Goal: Communication & Community: Answer question/provide support

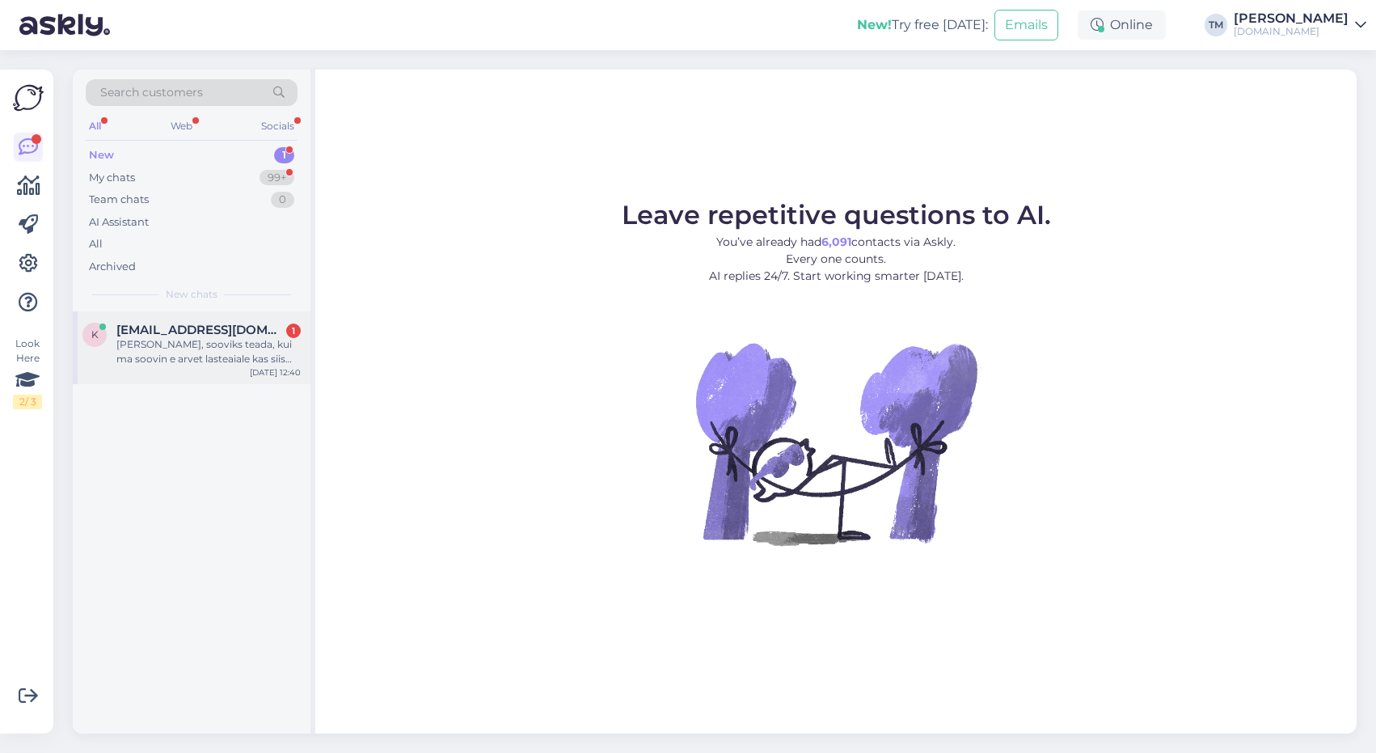
click at [224, 357] on div "Tere, sooviks teada, kui ma soovin e arvet lasteaiale kas siis ma võin panna ta…" at bounding box center [208, 351] width 184 height 29
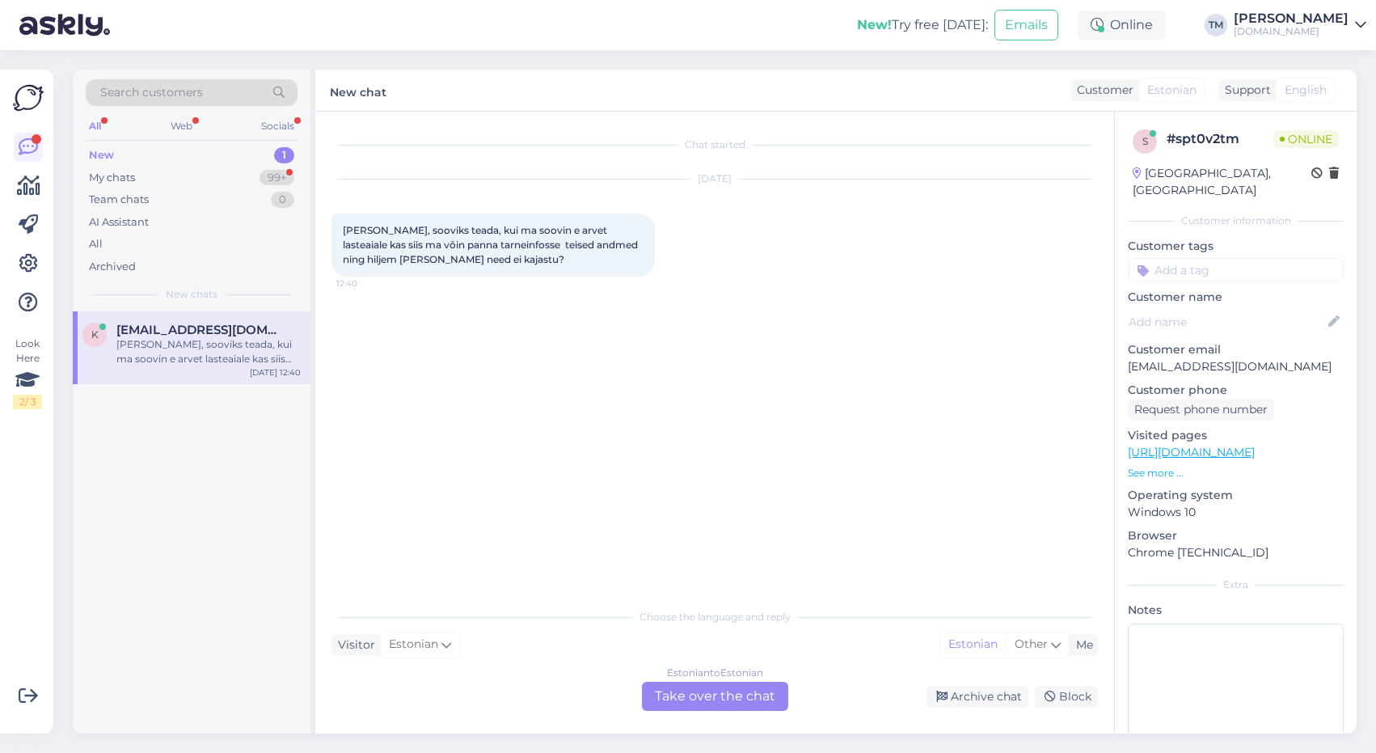
click at [699, 696] on div "Estonian to Estonian Take over the chat" at bounding box center [715, 696] width 146 height 29
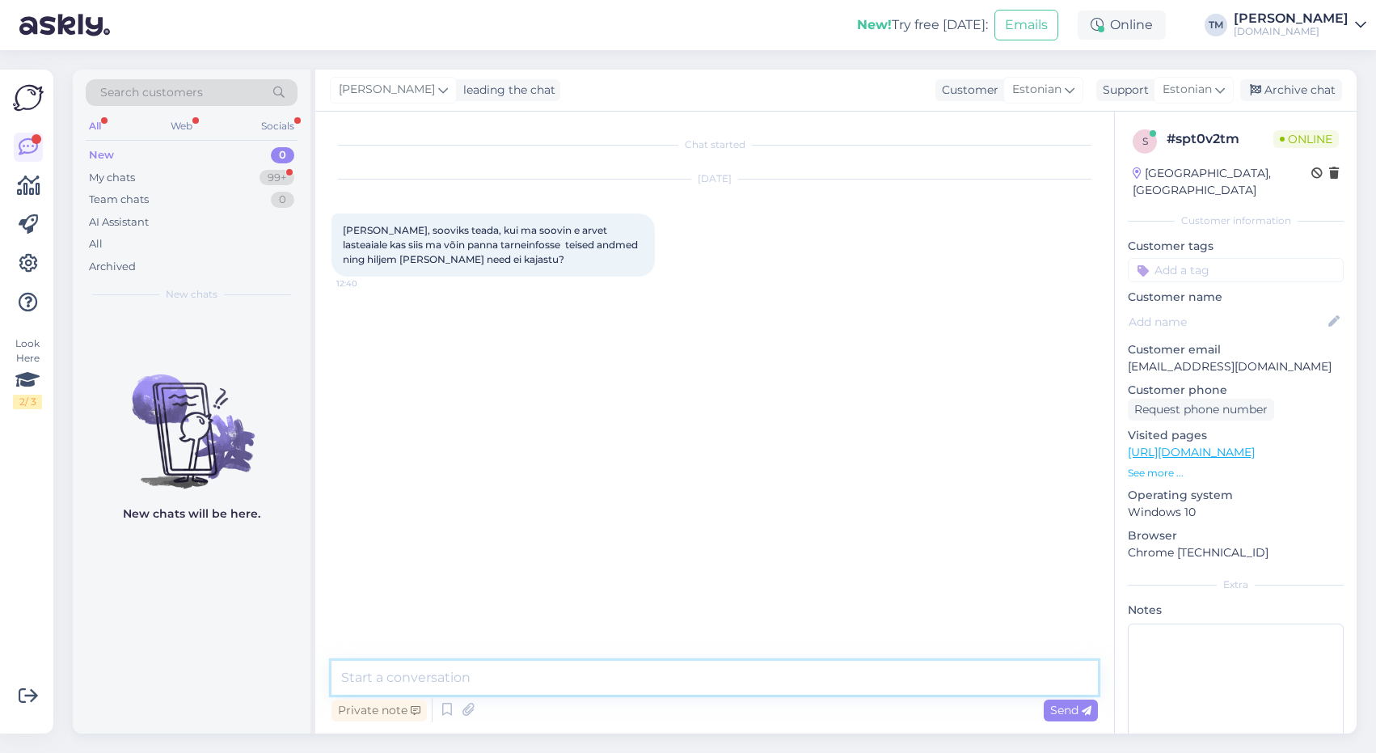
click at [604, 675] on textarea at bounding box center [715, 678] width 767 height 34
type textarea "Tere!"
type textarea "Tarneinfosse pange see aadress, kuhu pakk saadetakse"
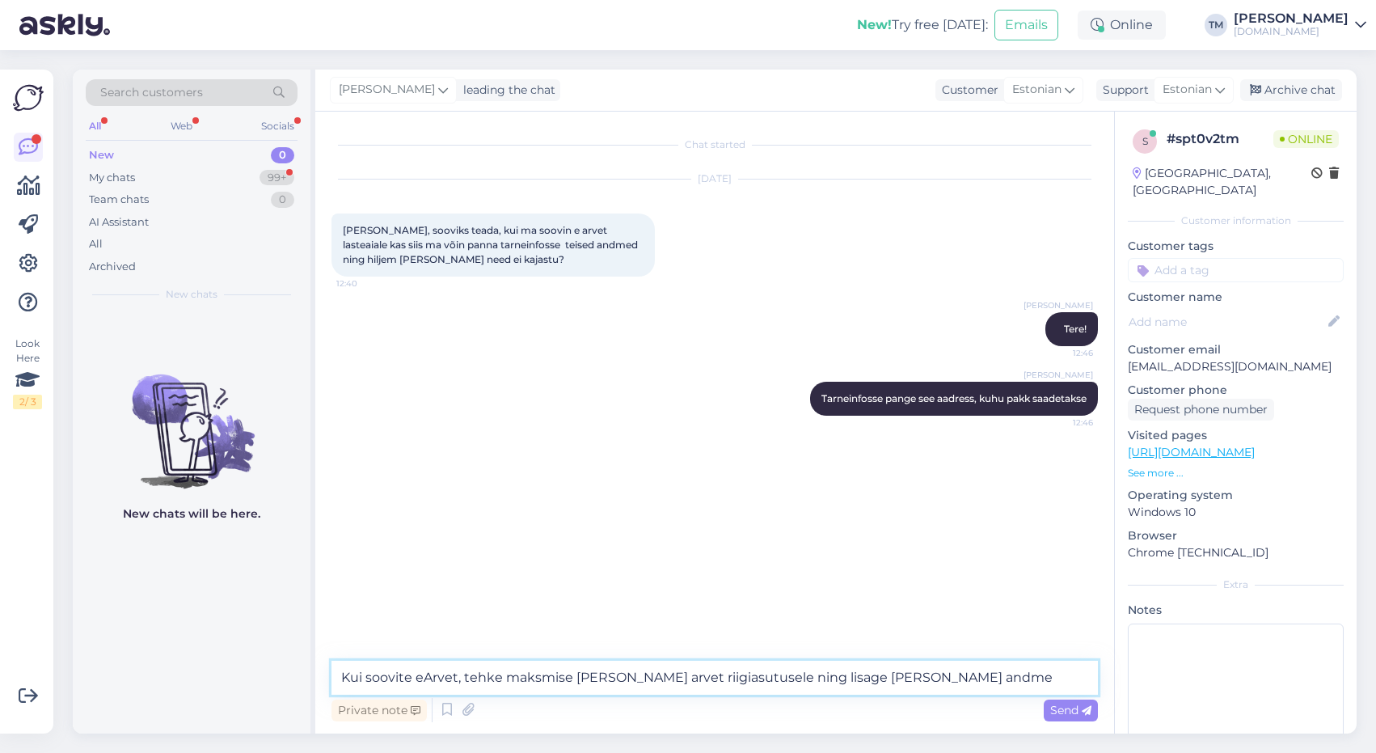
type textarea "Kui soovite eArvet, tehke maksmise lehel linnuke - Soovin arvet riigiasutusele …"
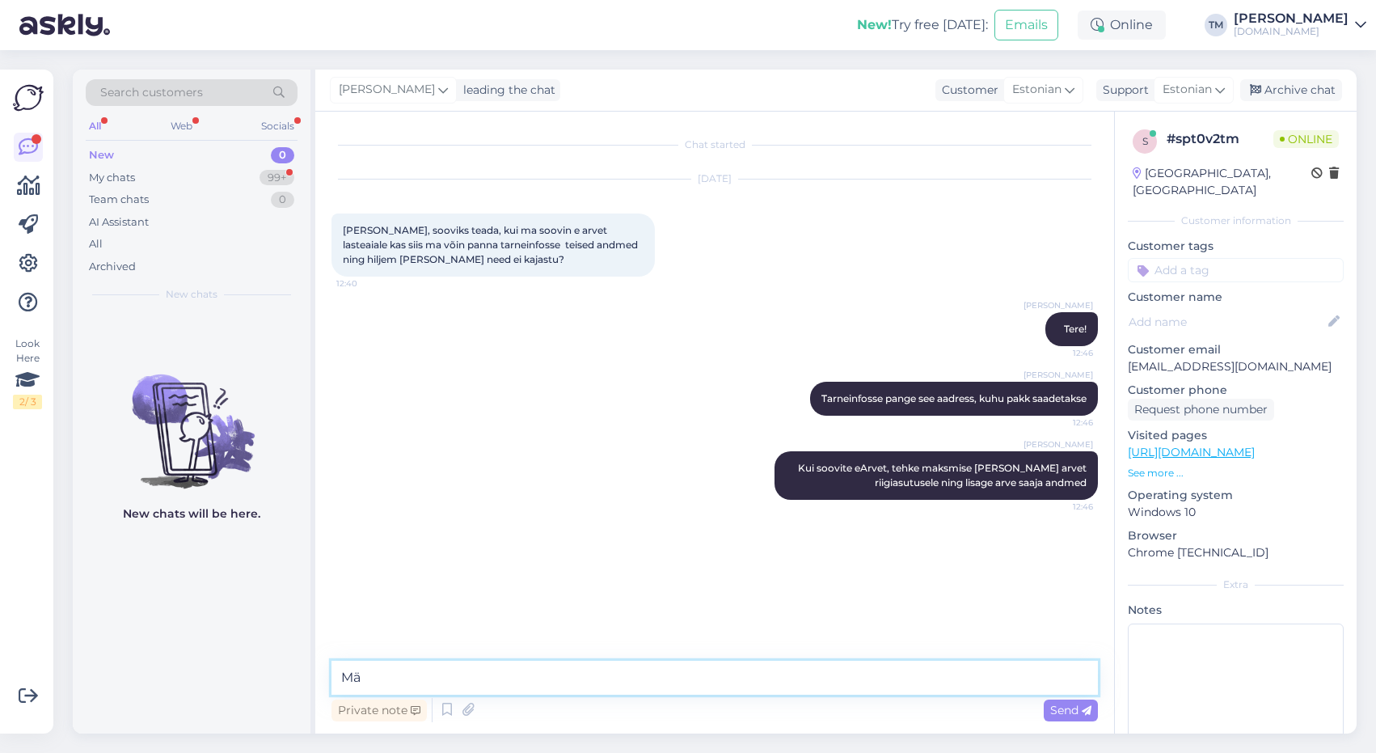
type textarea "M"
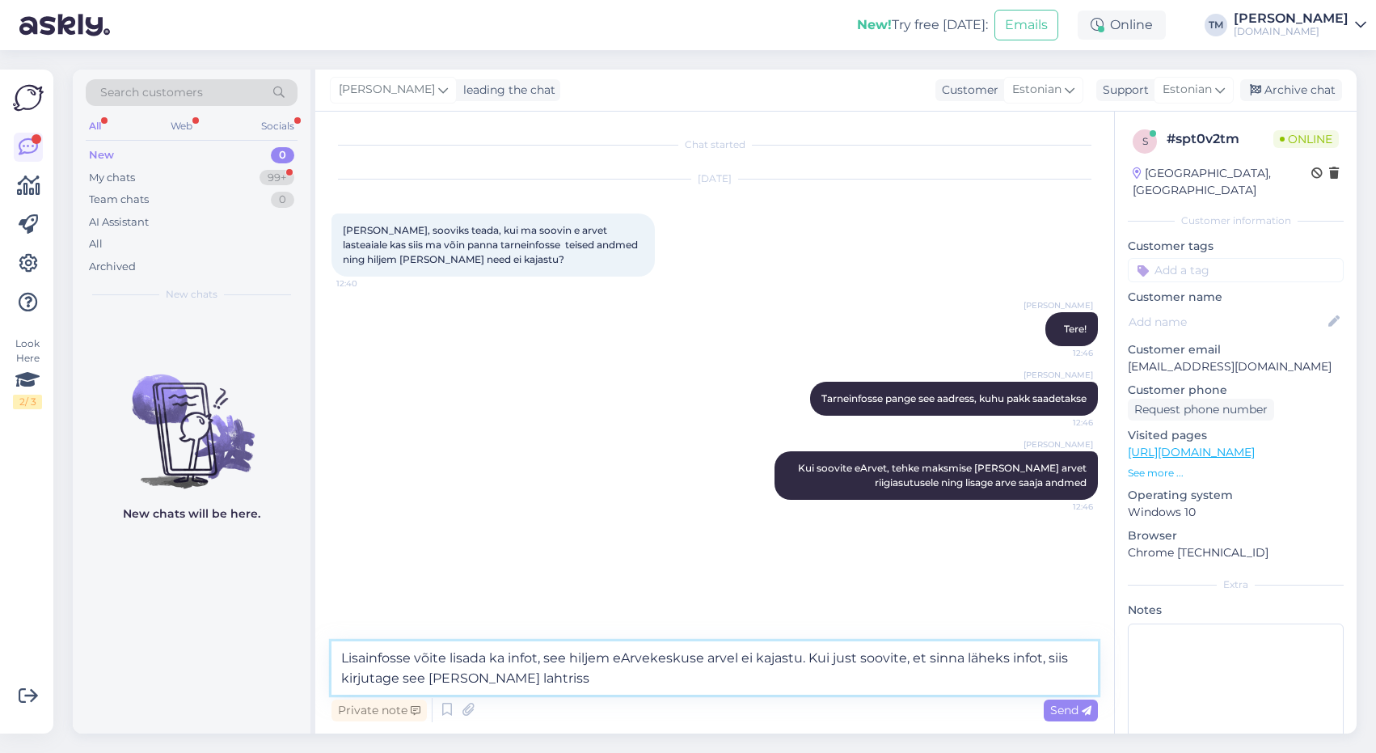
type textarea "Lisainfosse võite lisada ka infot, see hiljem eArvekeskuse arvel ei kajastu. Ku…"
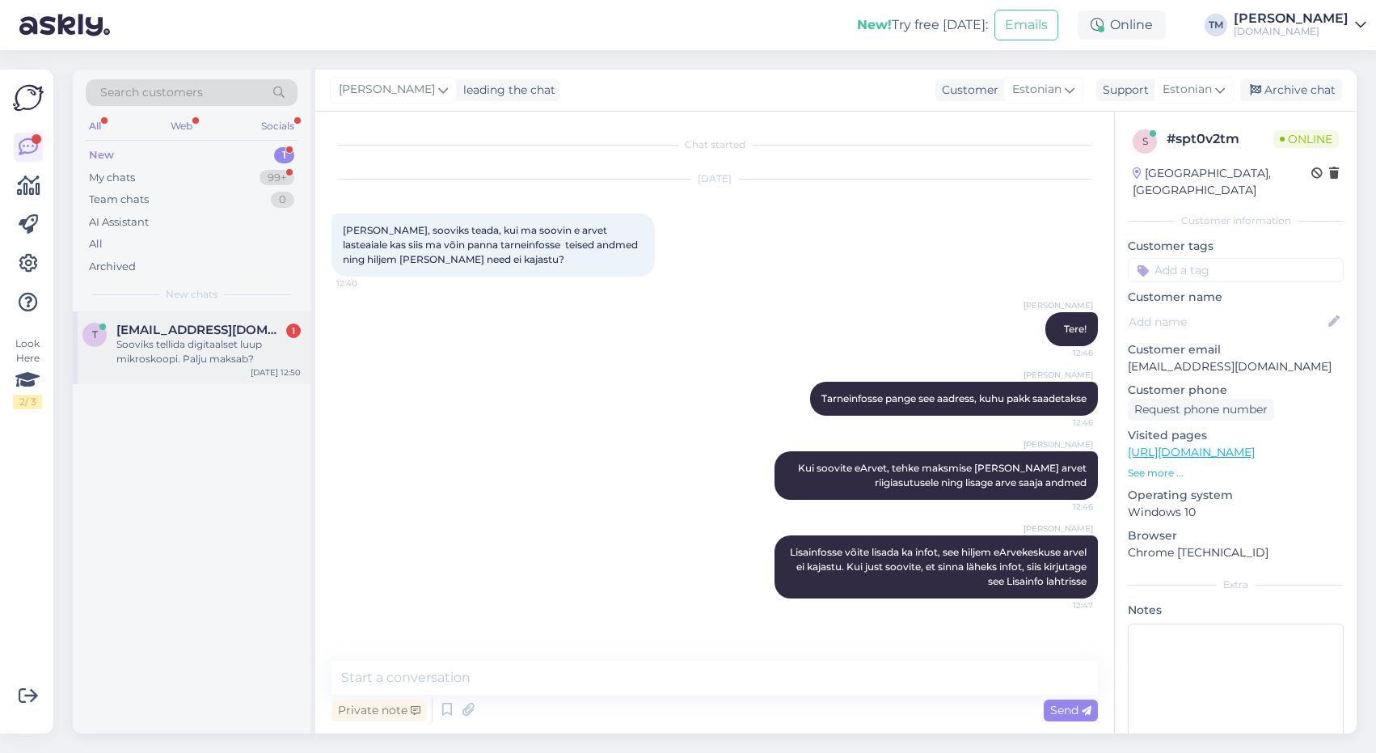
click at [188, 370] on div "t tiiamae@gmail.com 1 Sooviks tellida digitaalset luup mikroskoopi. Palju maksa…" at bounding box center [192, 347] width 238 height 73
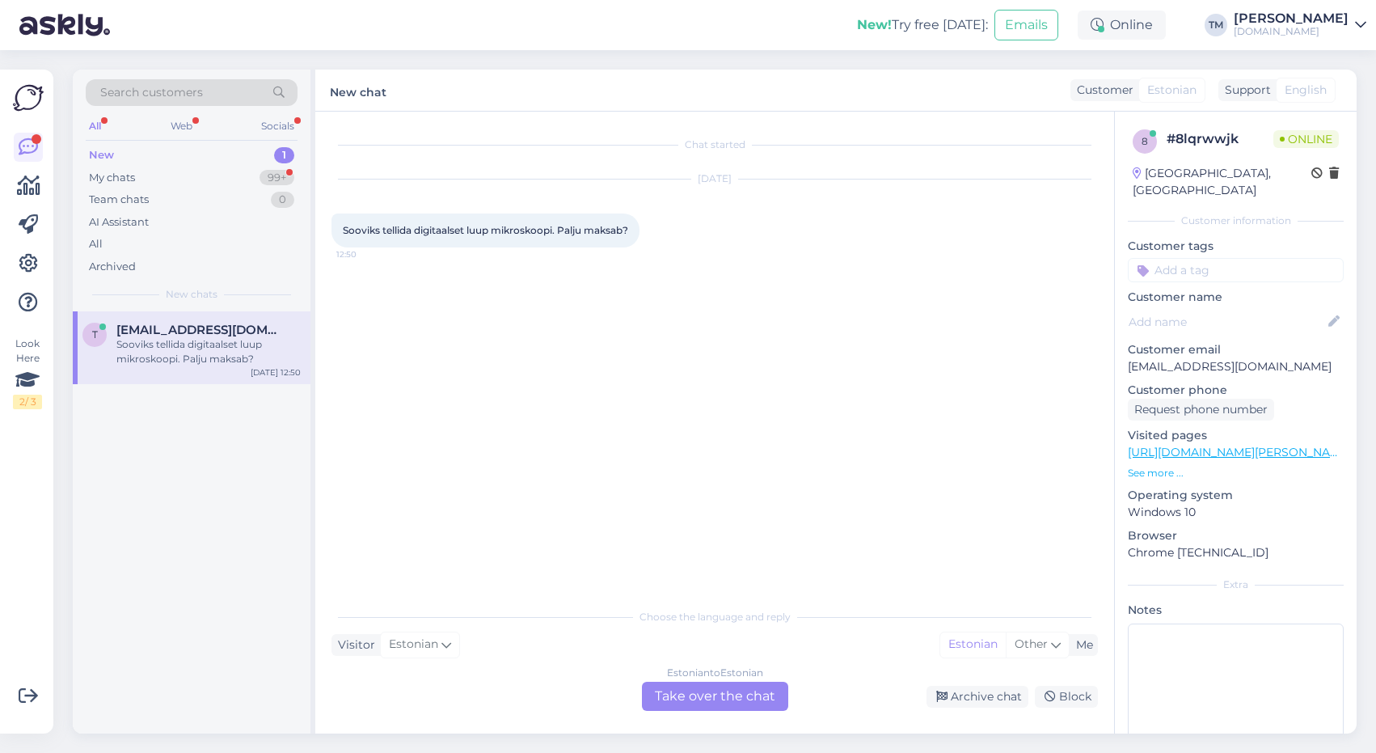
click at [1235, 445] on link "https://manguvaljakud.eu/pood/mangud/optiline-digitaalne-luup-mikroskoop-500x-2…" at bounding box center [1239, 452] width 223 height 15
click at [736, 699] on div "Estonian to Estonian Take over the chat" at bounding box center [715, 696] width 146 height 29
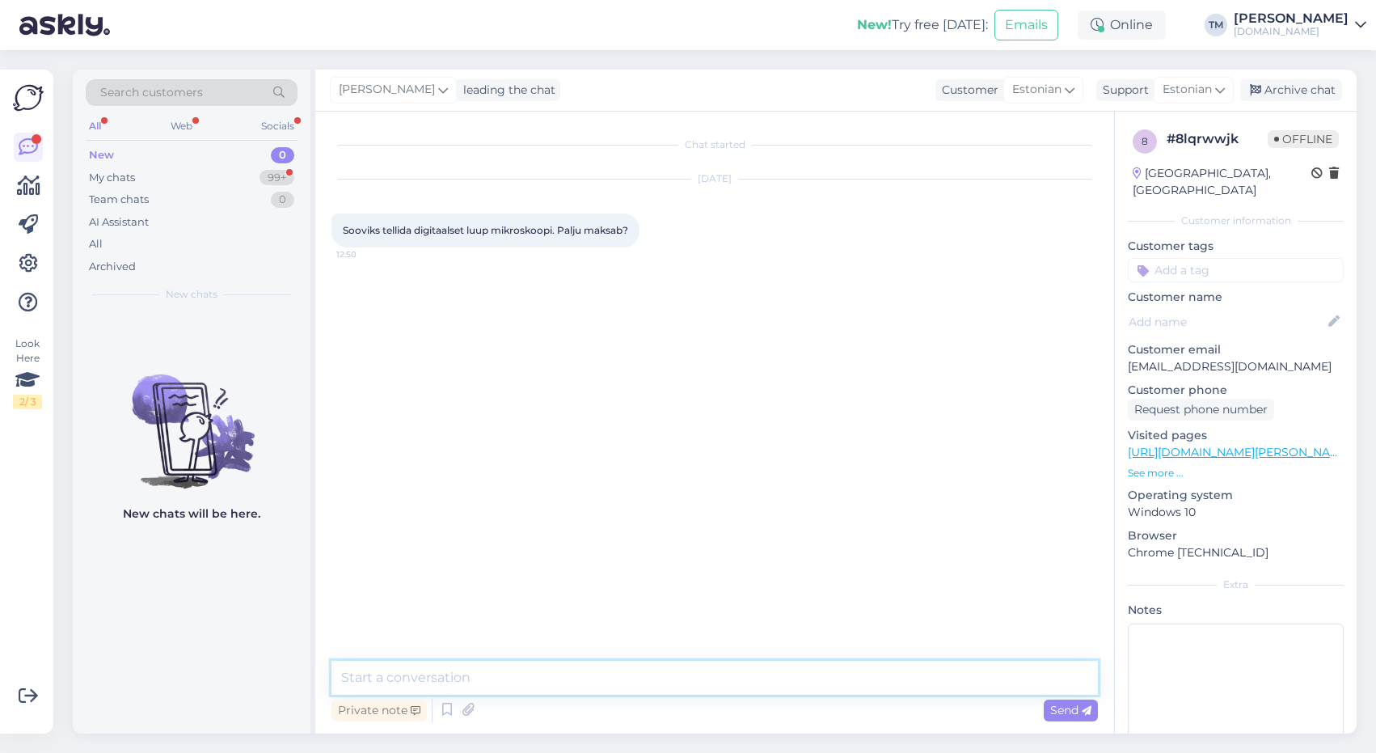
click at [653, 690] on textarea at bounding box center [715, 678] width 767 height 34
paste textarea "https://manguvaljakud.eu/pood/mangud/optiline-digitaalne-luup-mikroskoop-500x-2…"
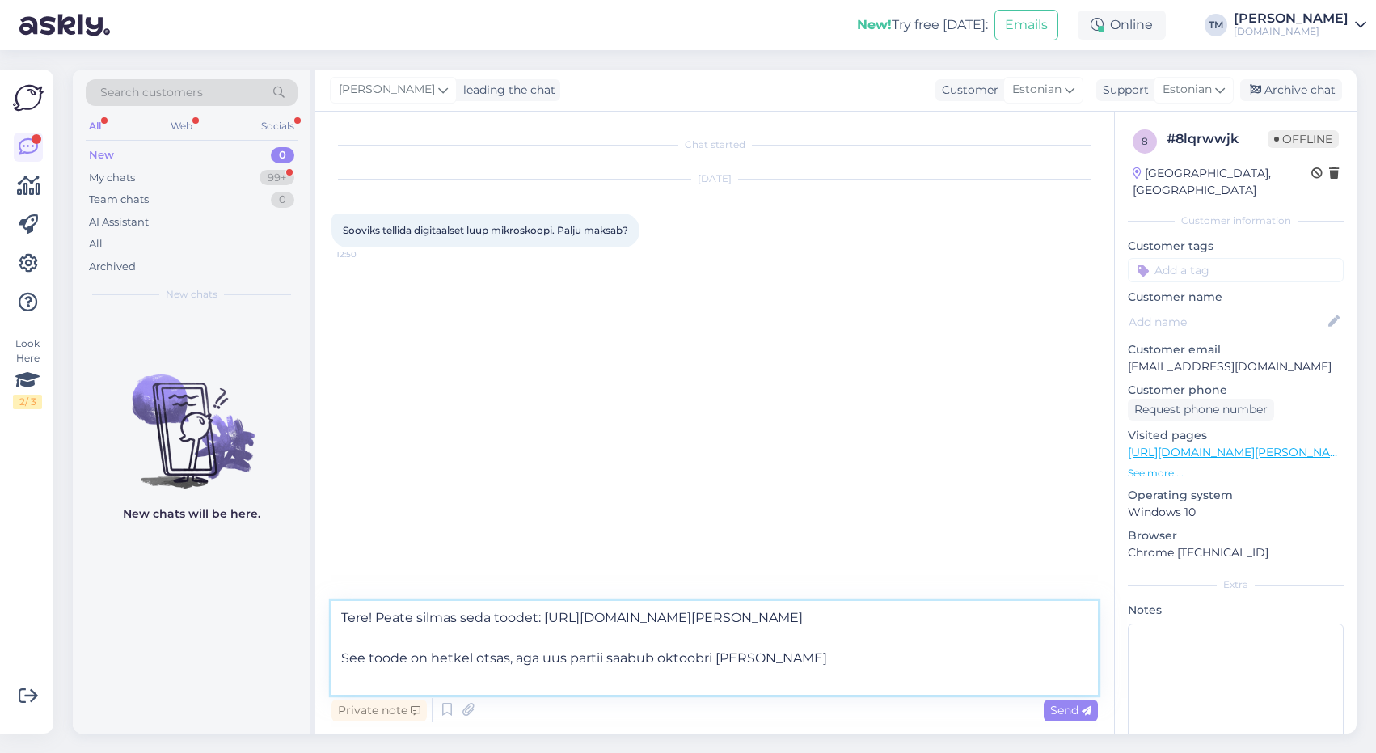
type textarea "Tere! Peate silmas seda toodet: https://manguvaljakud.eu/pood/mangud/optiline-d…"
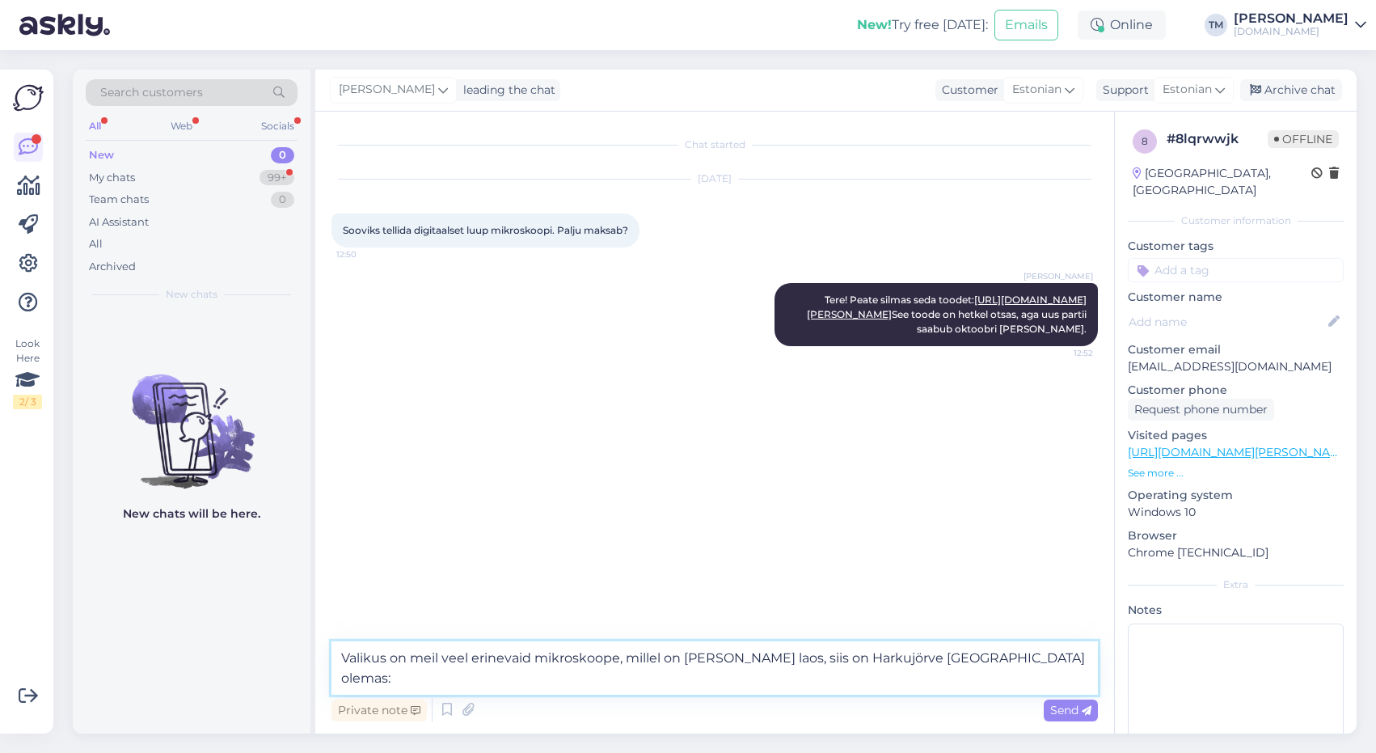
paste textarea "https://manguvaljakud.eu/?s=Mikroskoop&post_type=product&dgwt_wcas=1"
click at [854, 658] on textarea "Valikus on meil veel erinevaid mikroskoope, millel on märge laos, siis on Harku…" at bounding box center [715, 667] width 767 height 53
type textarea "Valikus on meil veel erinevaid mikroskoope, millel on märge laos, siis on Harku…"
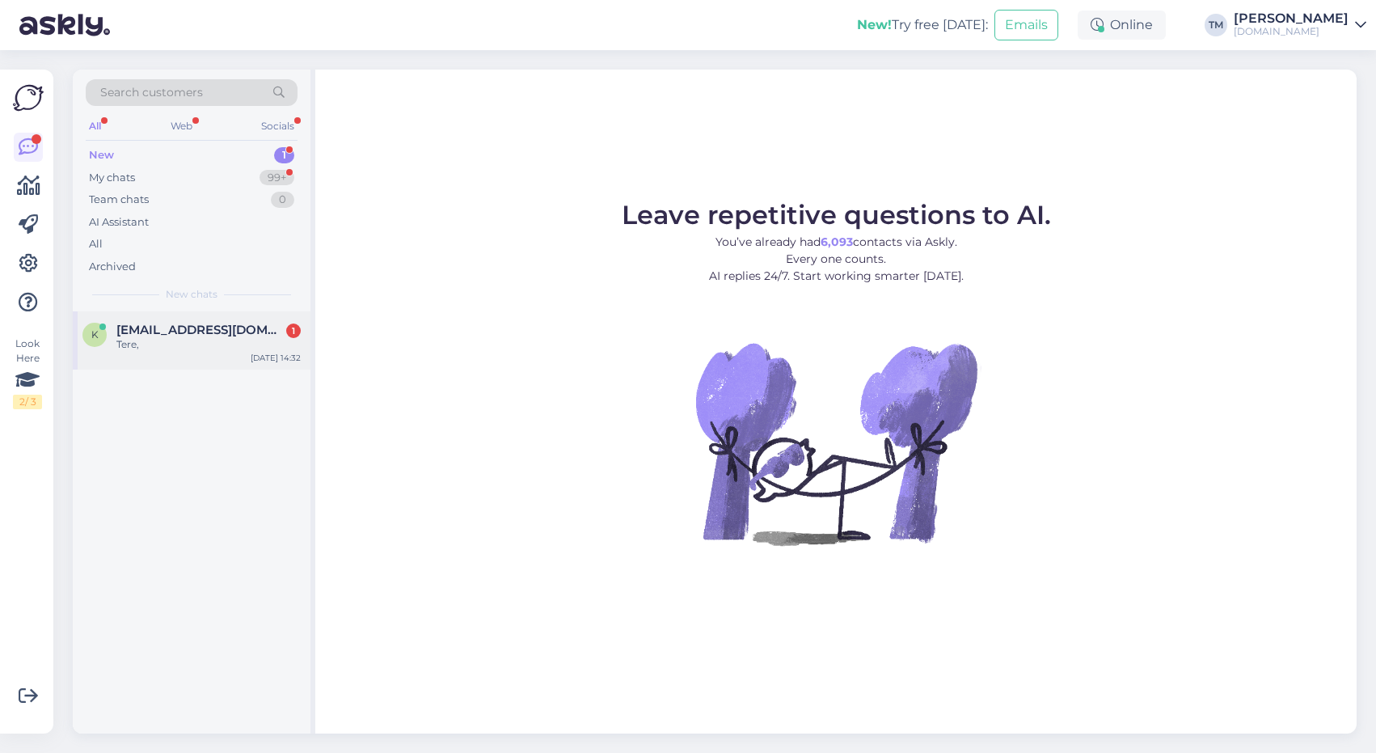
drag, startPoint x: 233, startPoint y: 326, endPoint x: 238, endPoint y: 356, distance: 30.3
click at [233, 325] on span "[EMAIL_ADDRESS][DOMAIN_NAME]" at bounding box center [200, 330] width 168 height 15
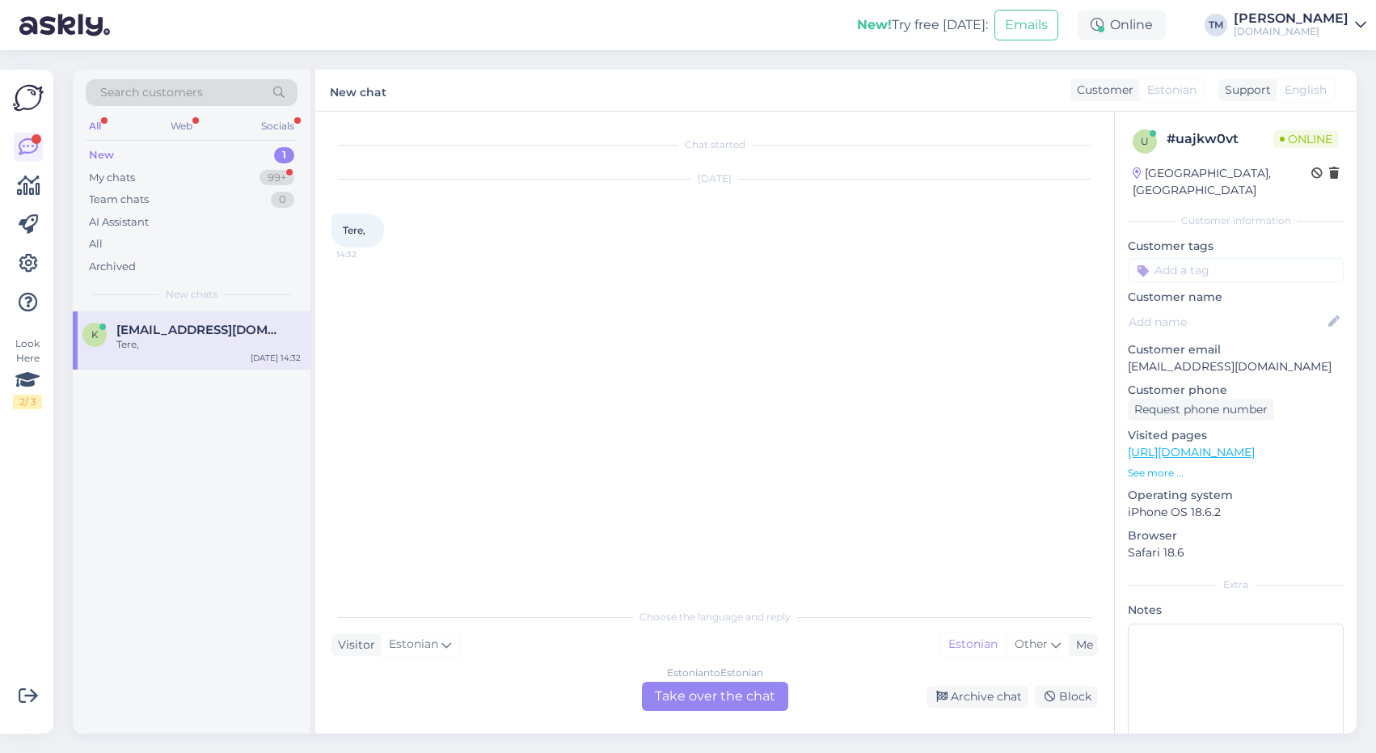
click at [695, 695] on div "Estonian to Estonian Take over the chat" at bounding box center [715, 696] width 146 height 29
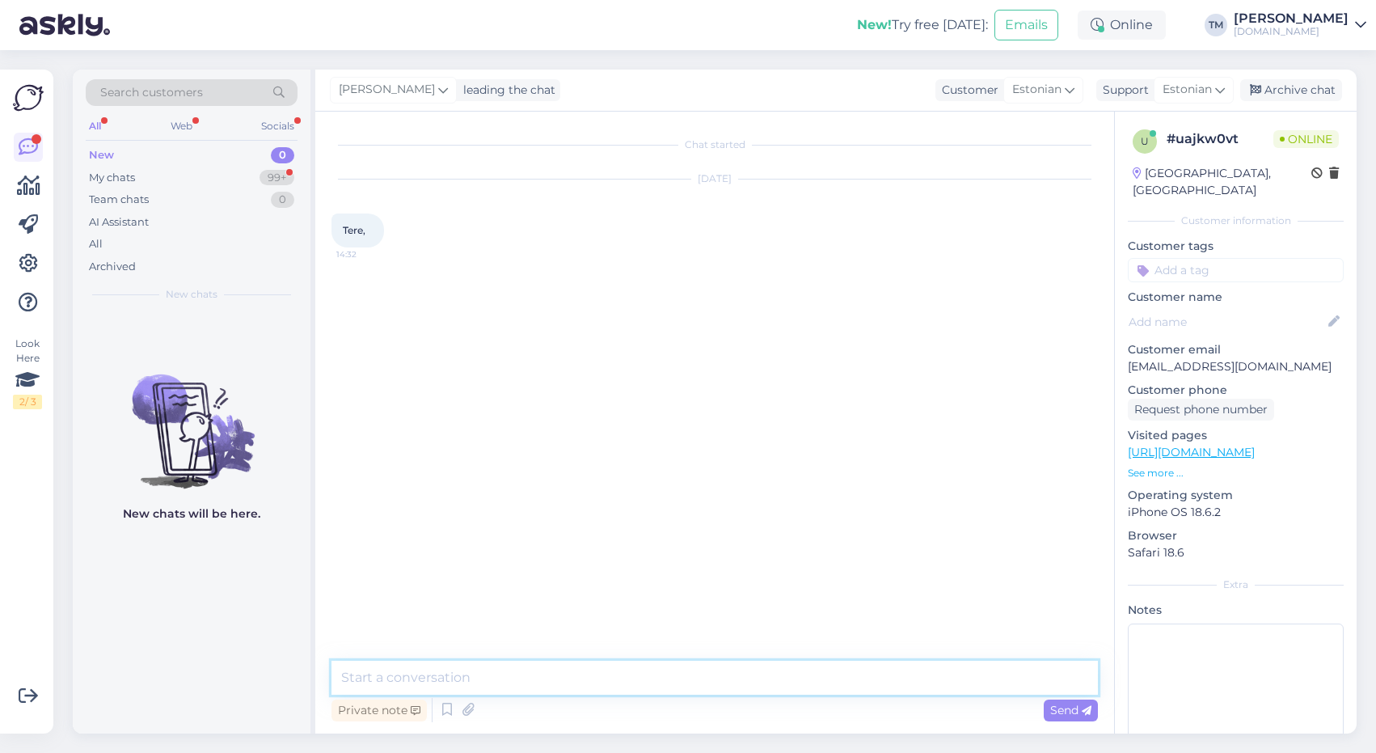
click at [642, 672] on textarea at bounding box center [715, 678] width 767 height 34
type textarea "Tere!"
click at [1255, 445] on link "[URL][DOMAIN_NAME]" at bounding box center [1191, 452] width 127 height 15
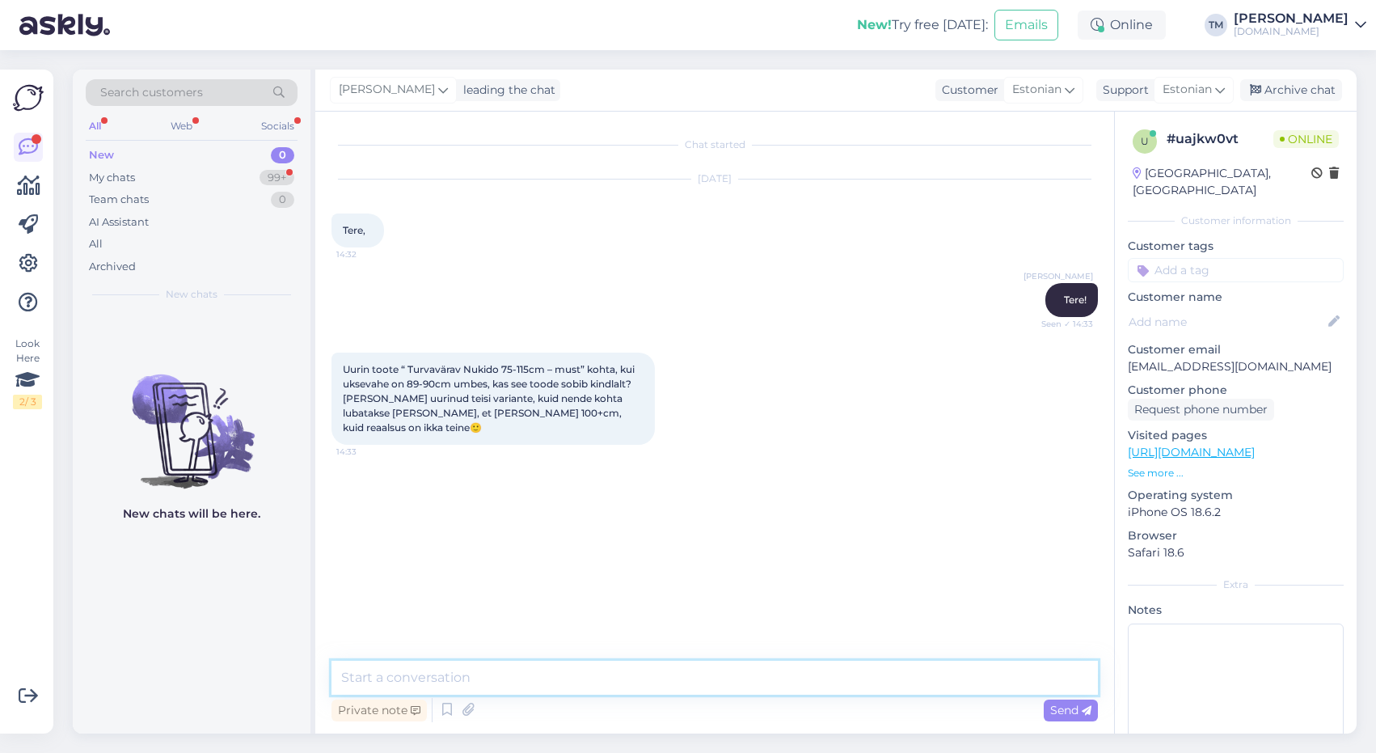
click at [587, 674] on textarea at bounding box center [715, 678] width 767 height 34
type textarea "Siiani pole keegi sellist tagasisidet andnud, et ei sobi või ei ole õiges mõõdu…"
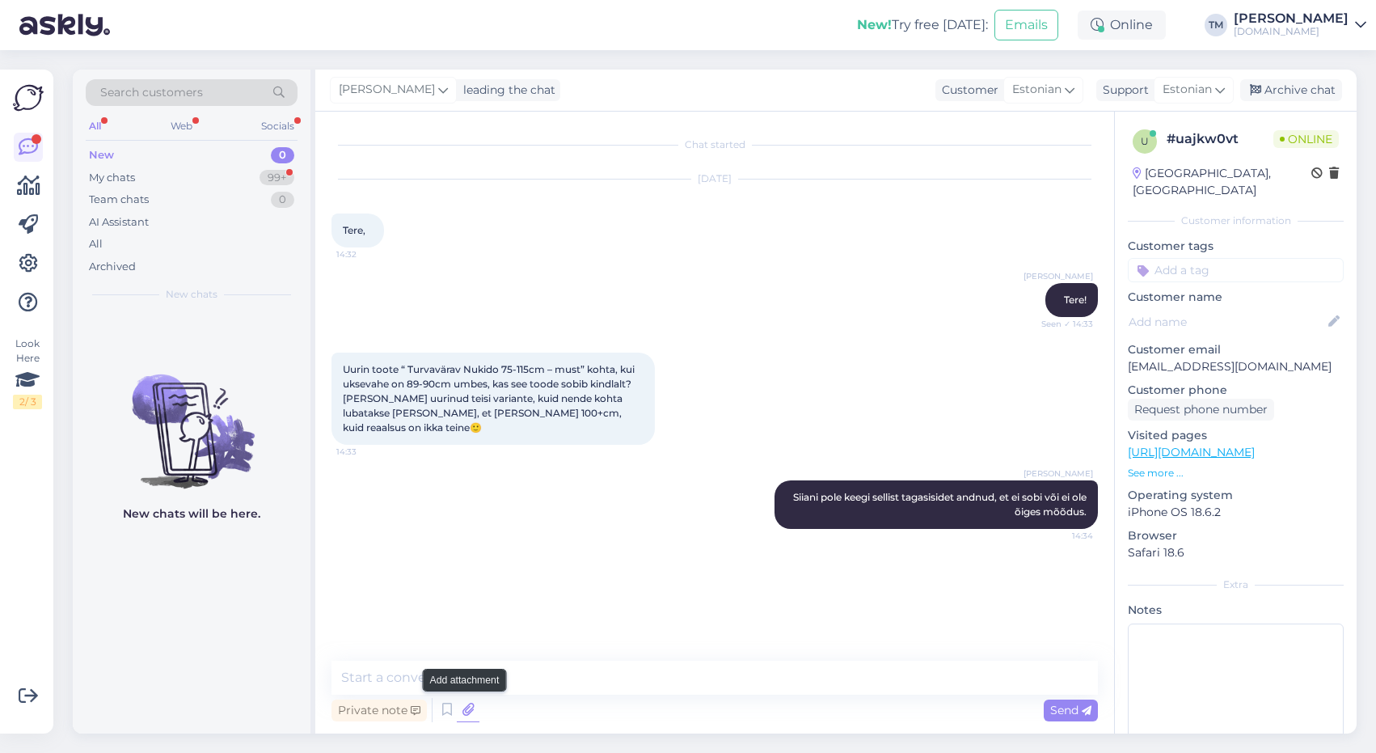
click at [468, 707] on icon at bounding box center [468, 710] width 23 height 24
click at [466, 710] on icon at bounding box center [468, 710] width 23 height 24
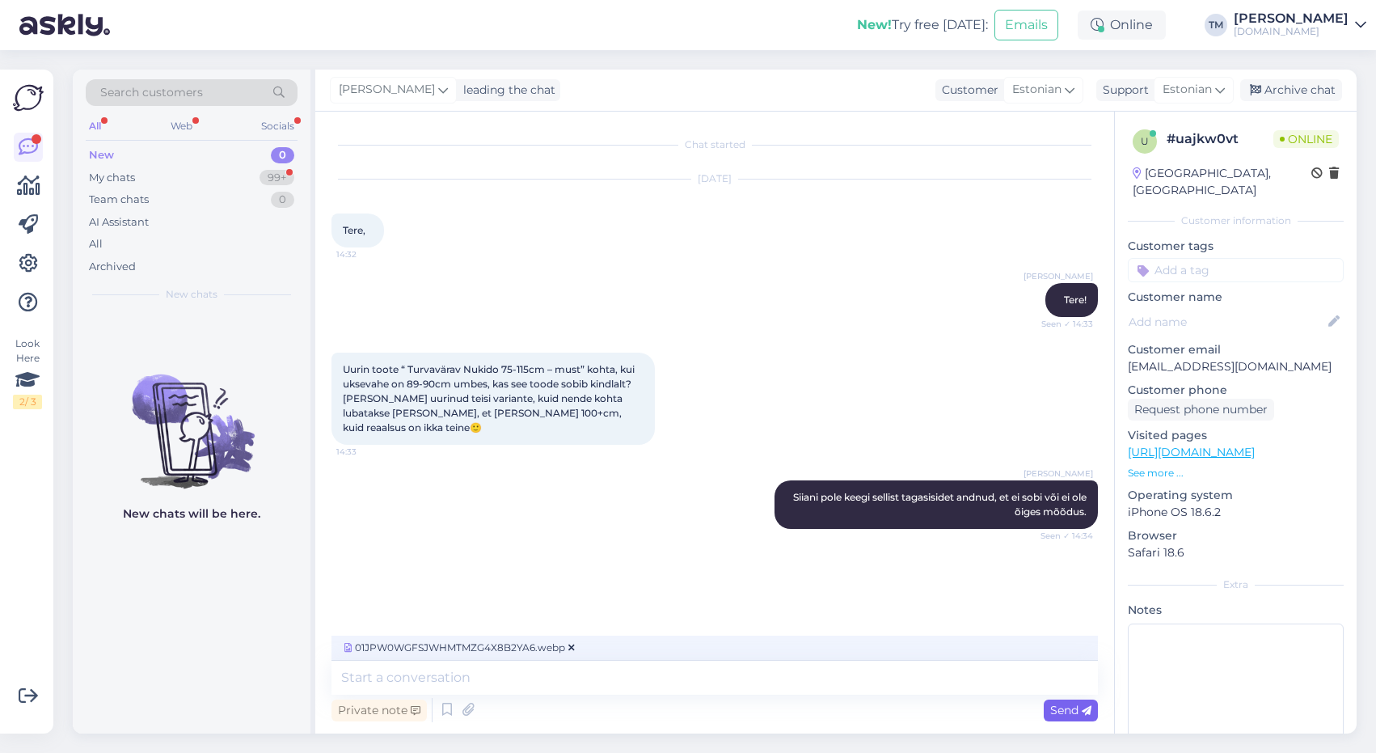
click at [1061, 716] on span "Send" at bounding box center [1070, 710] width 41 height 15
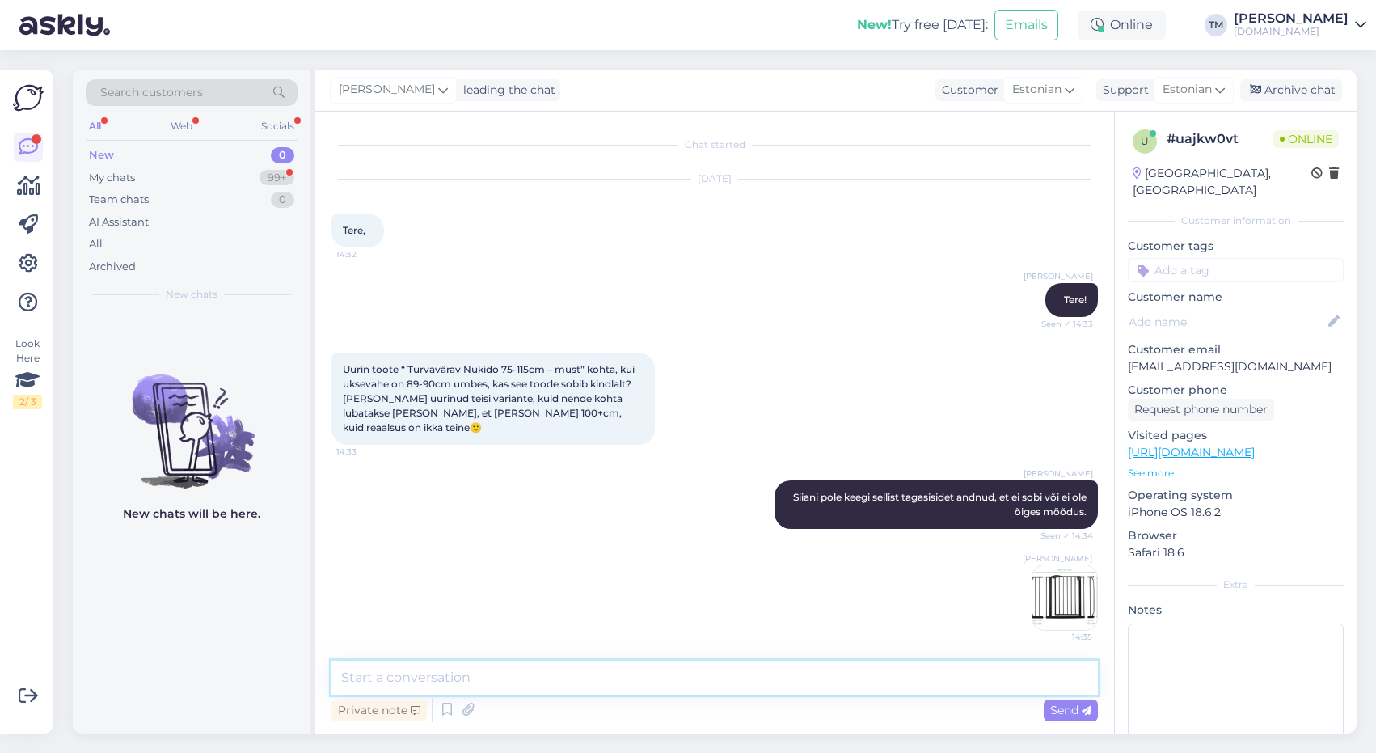
click at [877, 679] on textarea at bounding box center [715, 678] width 767 height 34
type textarea "Mõõt jaguneb niimoodi"
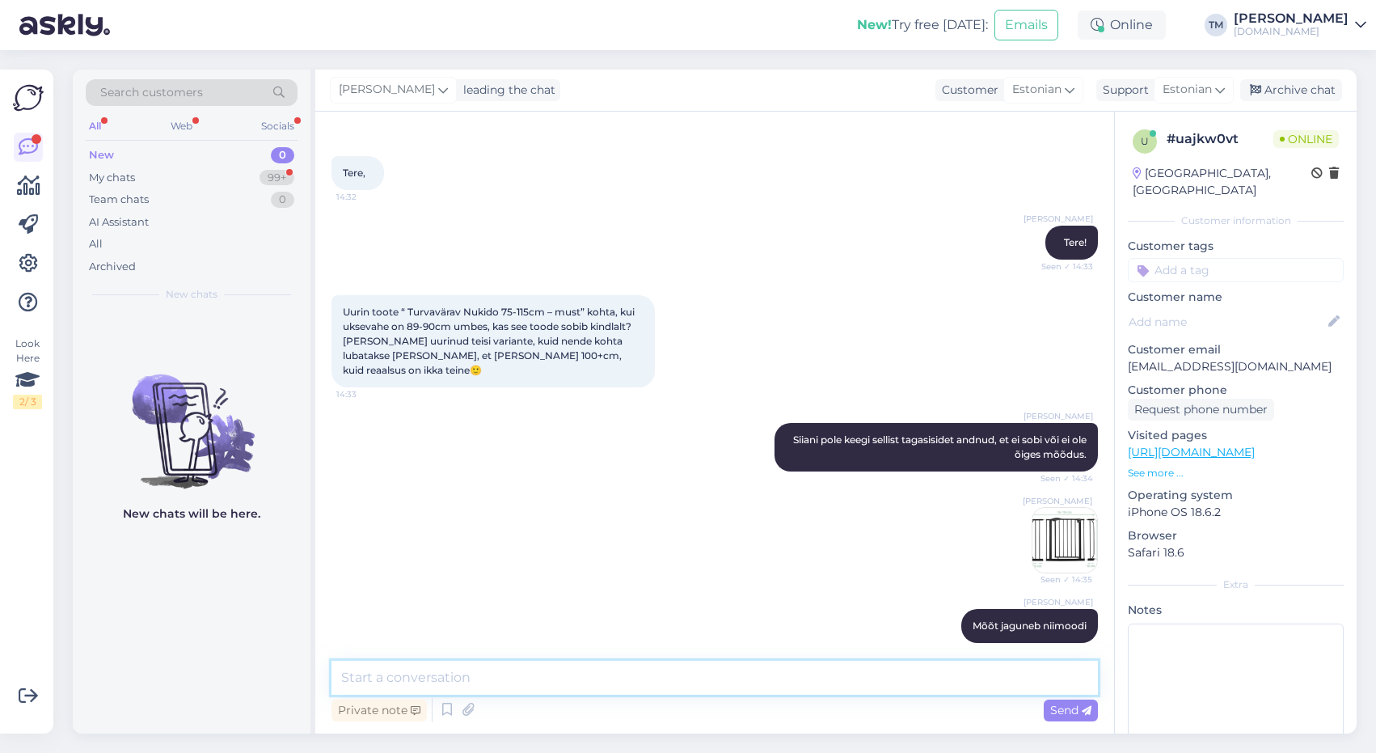
scroll to position [141, 0]
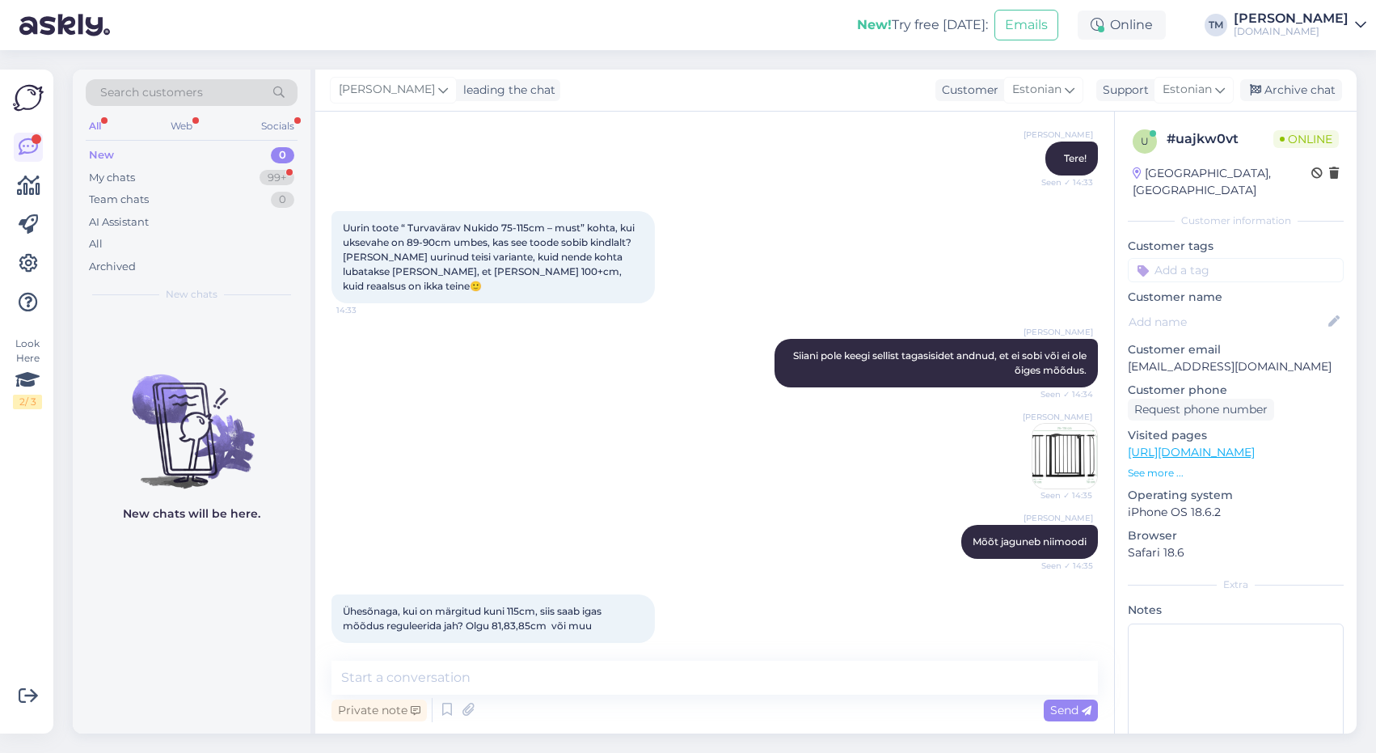
click at [1059, 430] on img at bounding box center [1065, 456] width 65 height 65
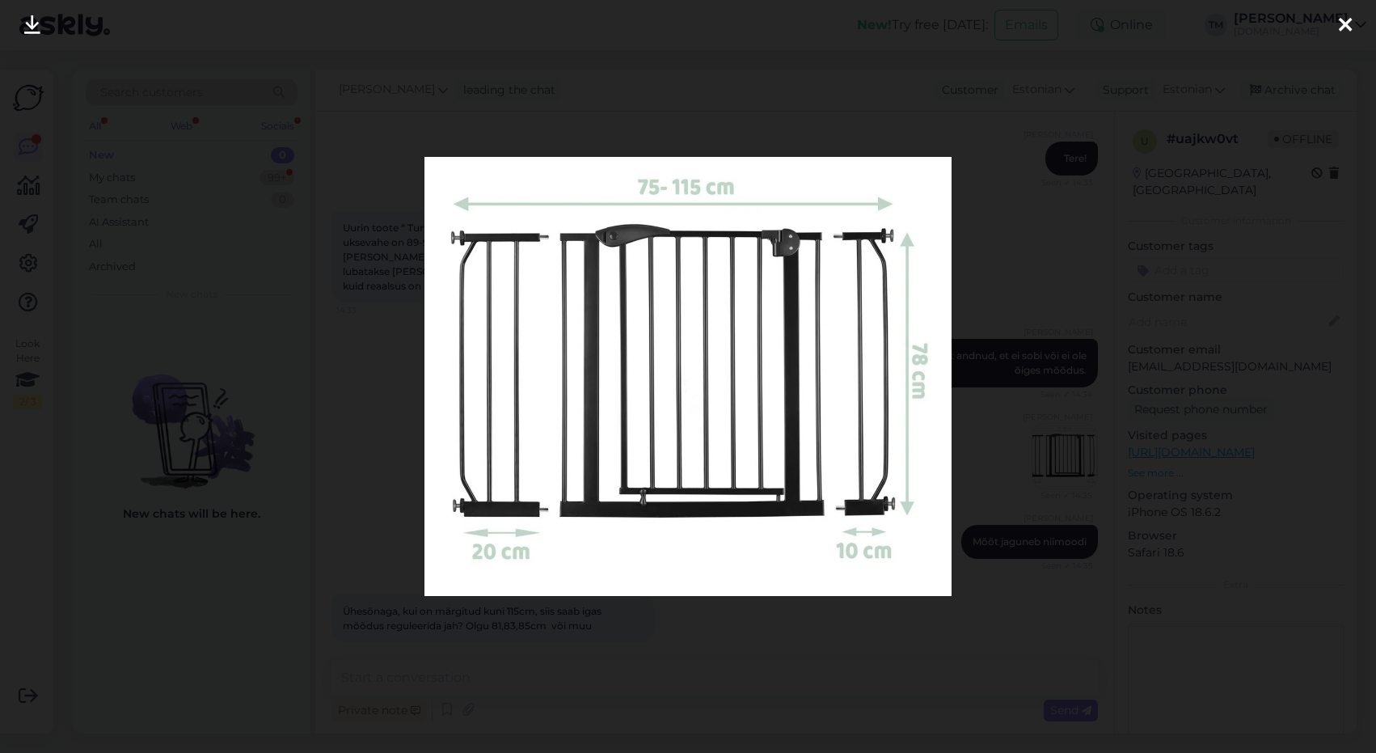
click at [993, 157] on div at bounding box center [688, 376] width 1376 height 753
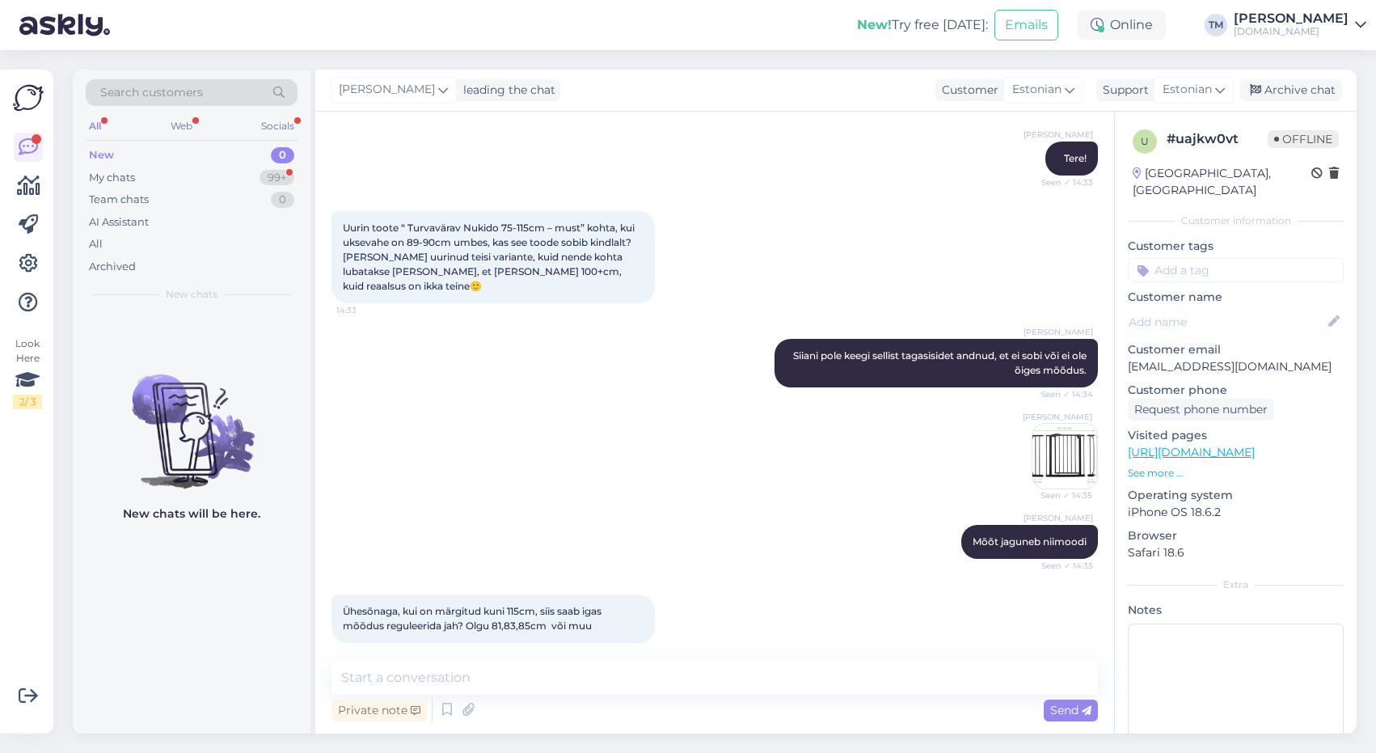
click at [1058, 440] on img at bounding box center [1065, 456] width 65 height 65
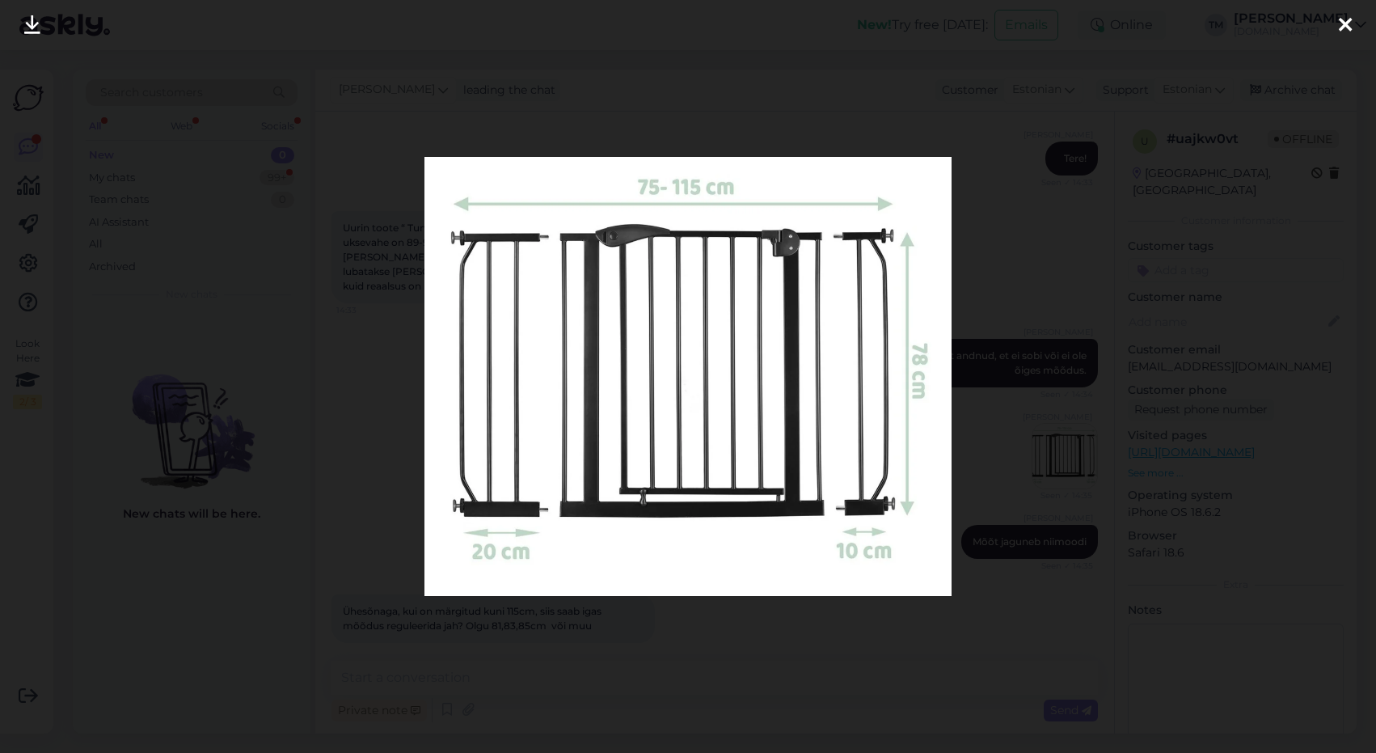
click at [1042, 362] on div at bounding box center [688, 376] width 1376 height 753
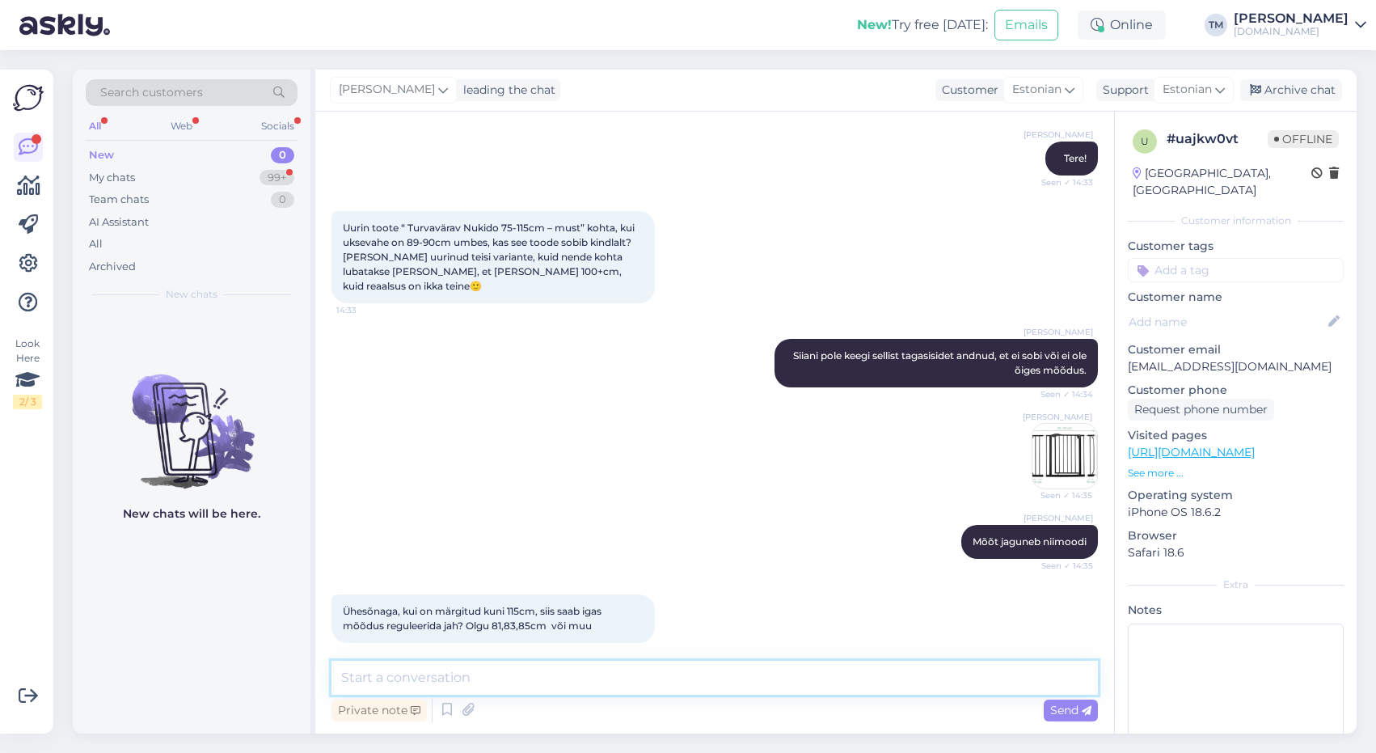
click at [614, 675] on textarea at bounding box center [715, 678] width 767 height 34
type textarea "Jah, seda saab siis nende keermetega reguleerida"
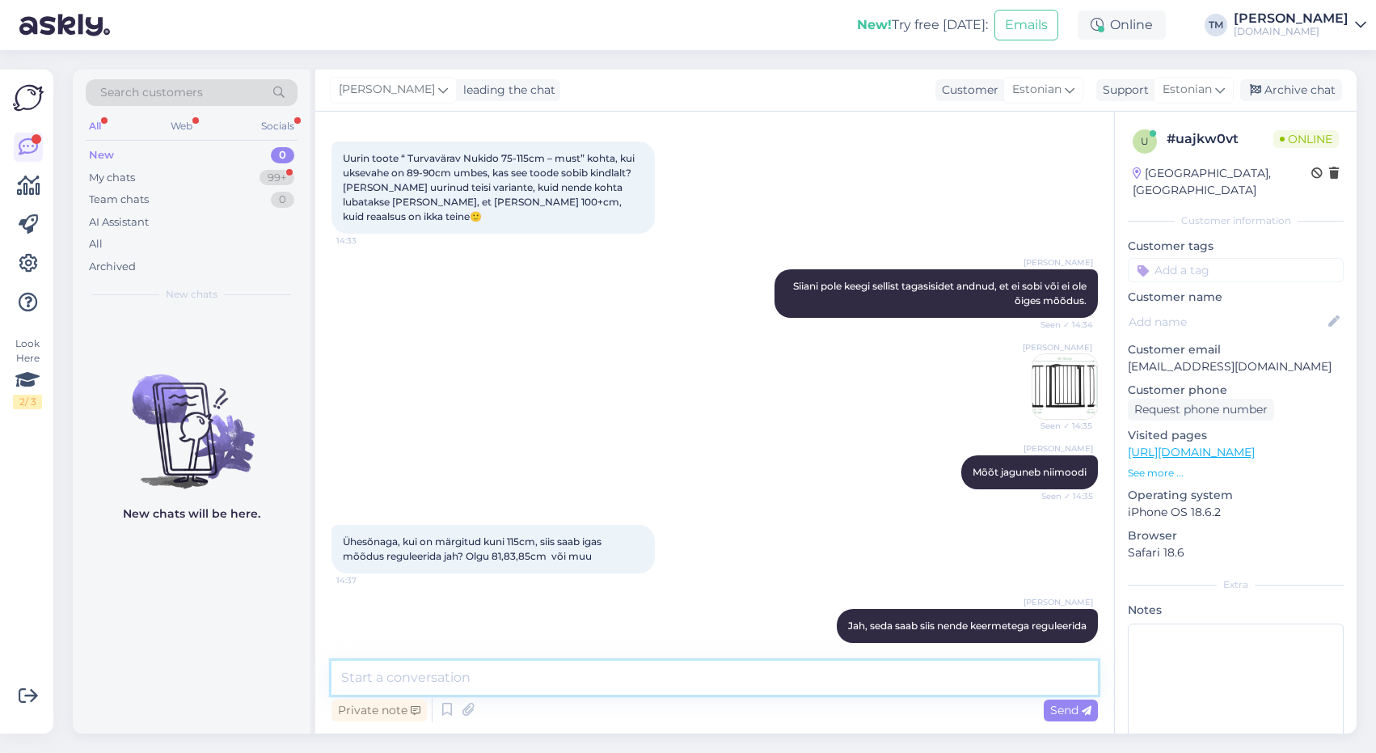
scroll to position [295, 0]
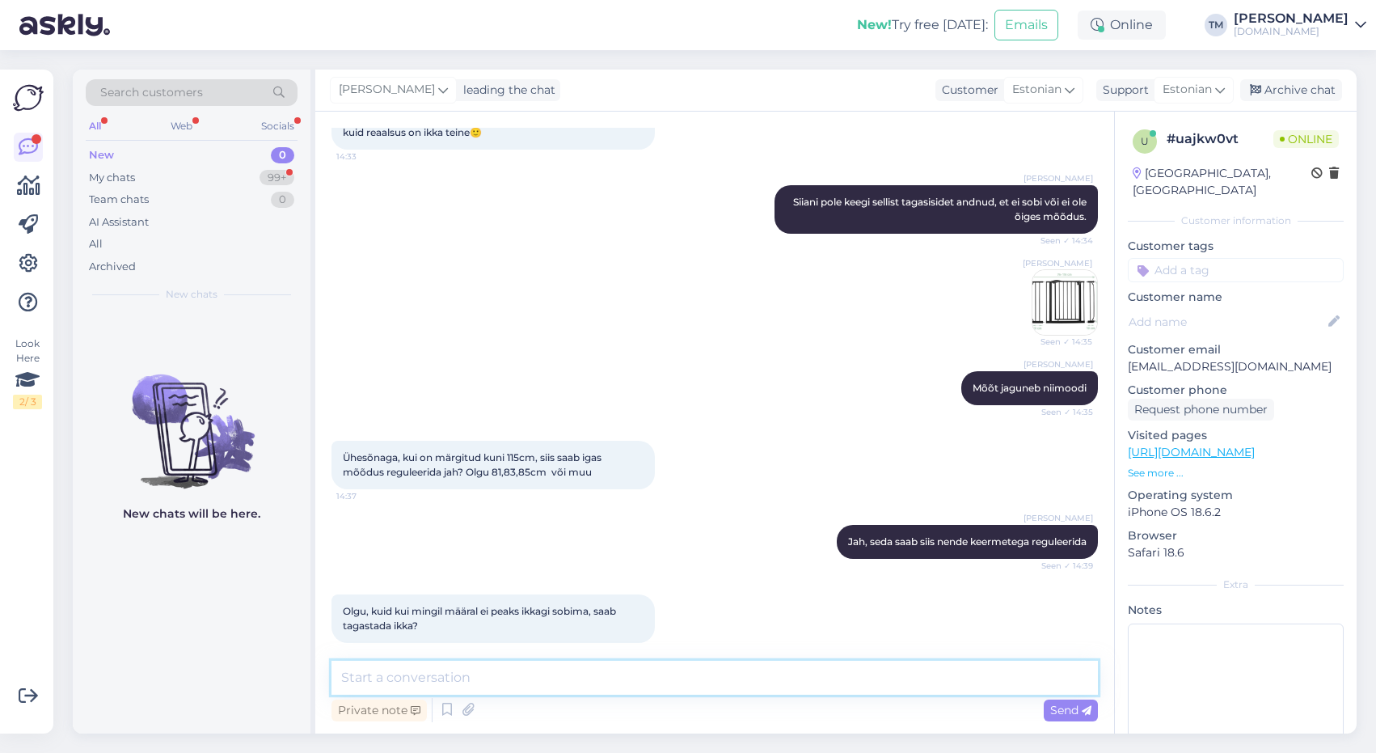
click at [492, 662] on textarea at bounding box center [715, 678] width 767 height 34
type textarea "Jah, muidugi!"
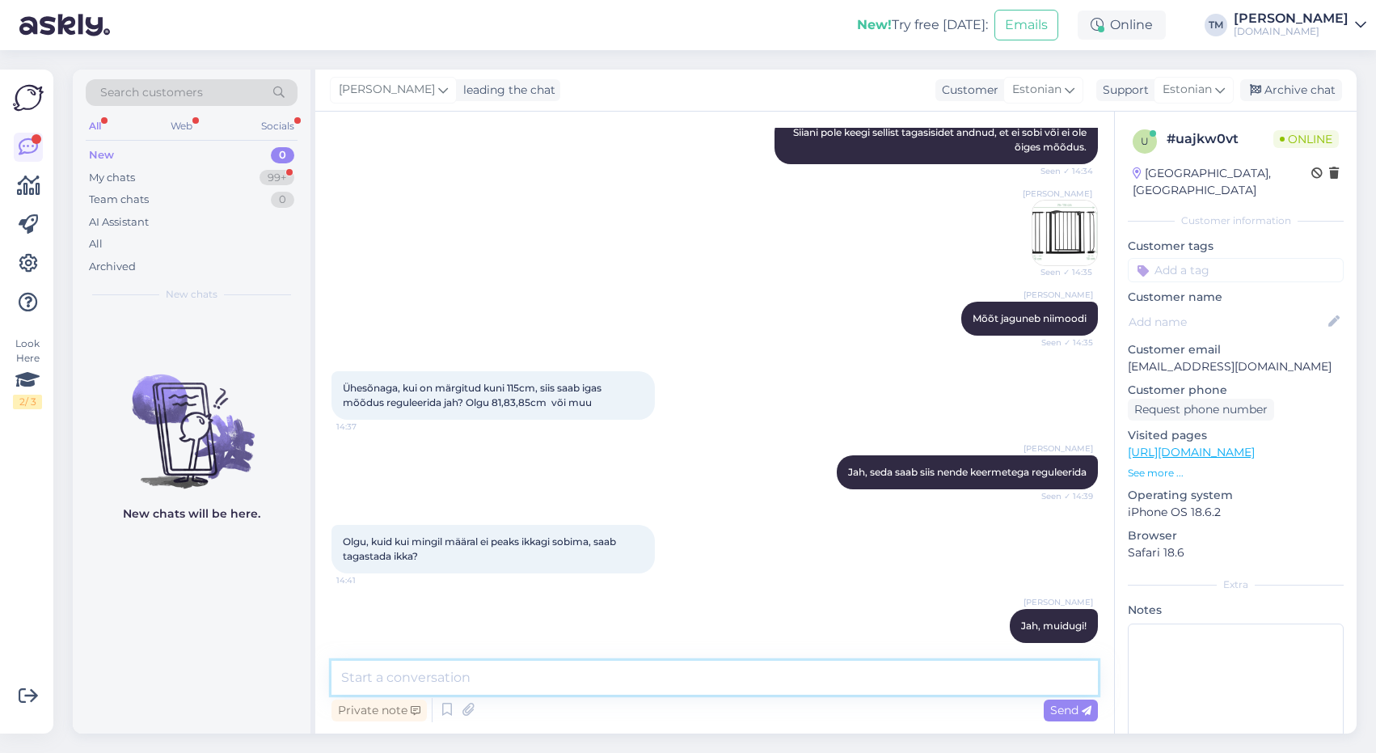
scroll to position [434, 0]
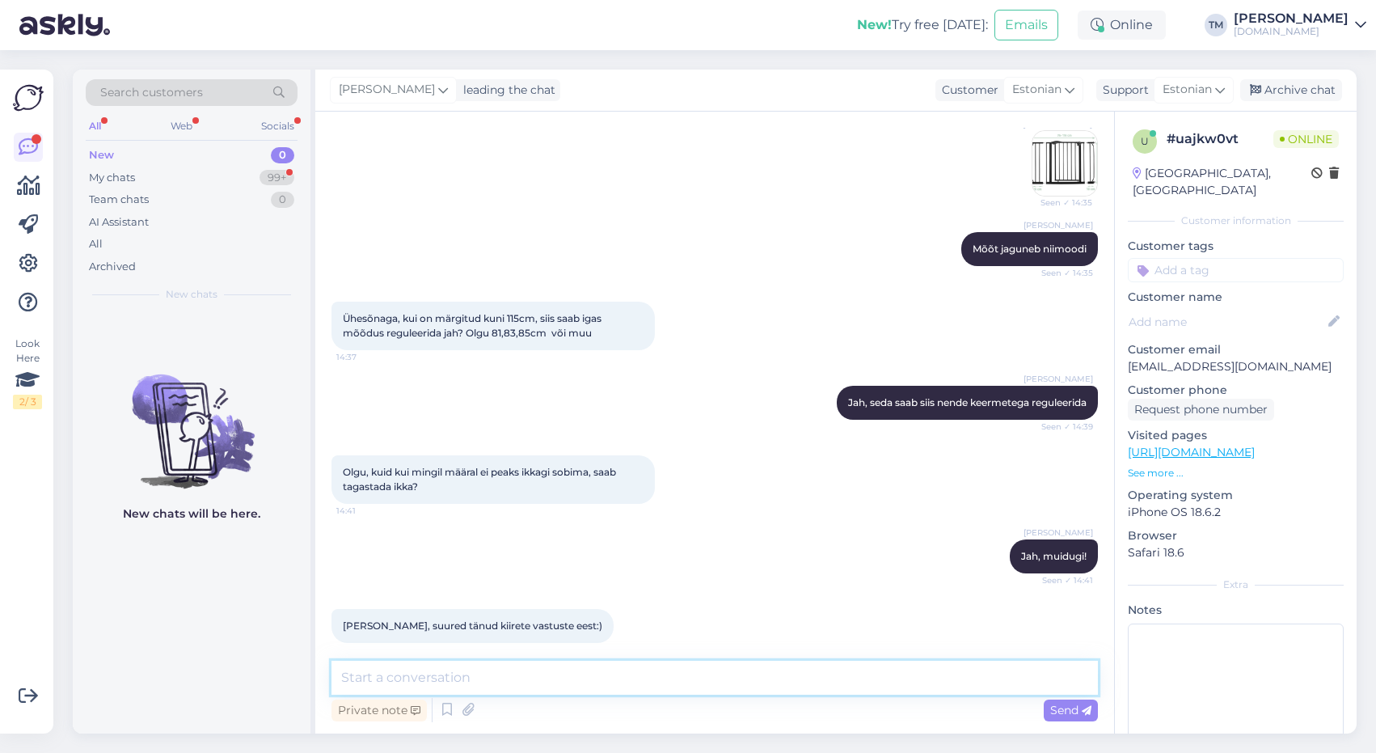
click at [479, 676] on textarea at bounding box center [715, 678] width 767 height 34
type textarea "Palun :)"
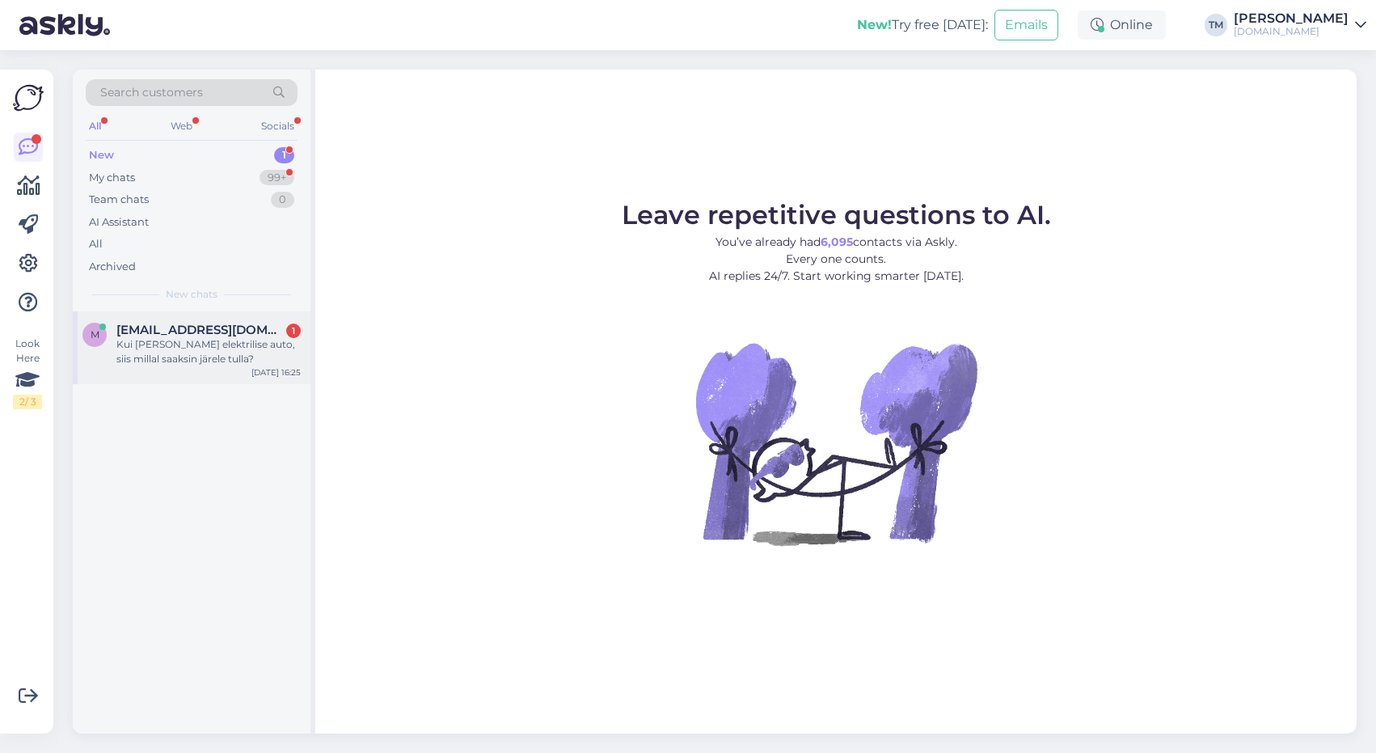
click at [209, 339] on div "Kui täna tellin elektrilise auto, siis millal saaksin järele tulla?" at bounding box center [208, 351] width 184 height 29
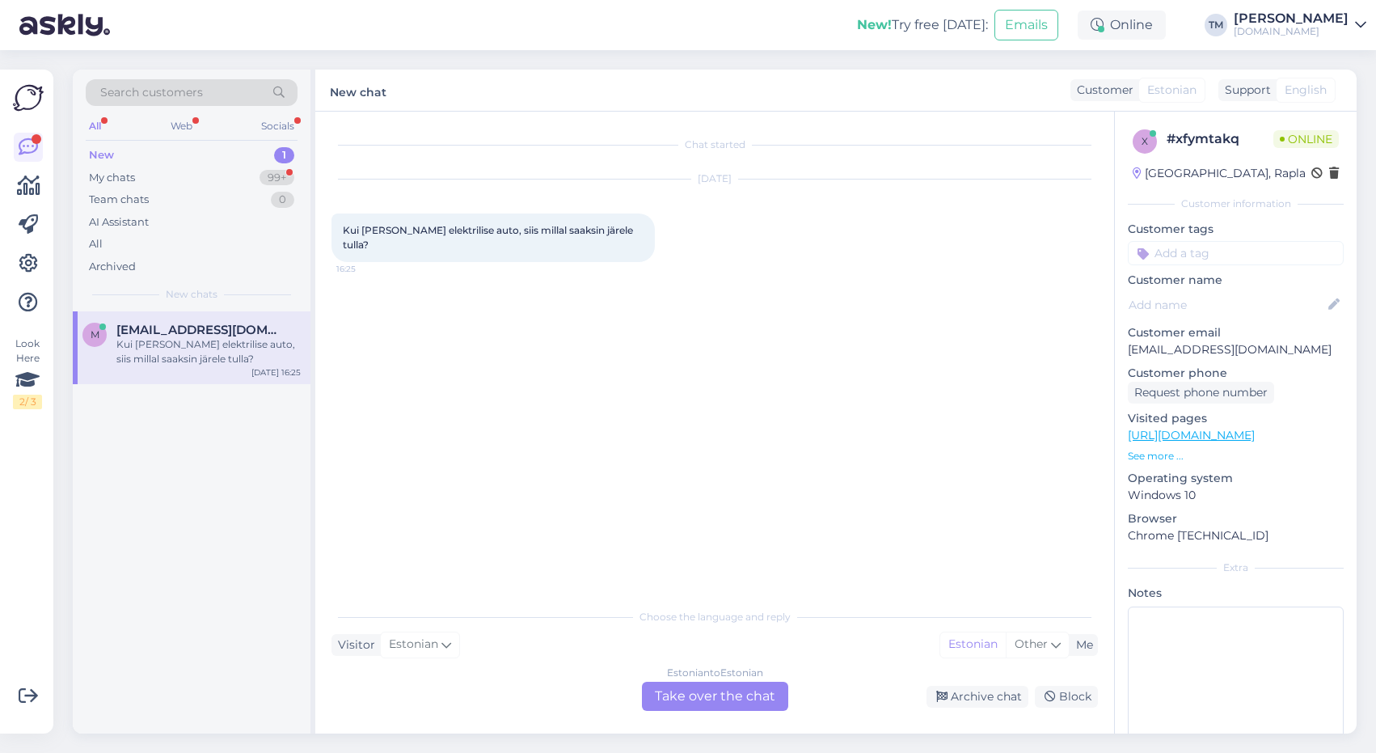
click at [748, 702] on div "Estonian to Estonian Take over the chat" at bounding box center [715, 696] width 146 height 29
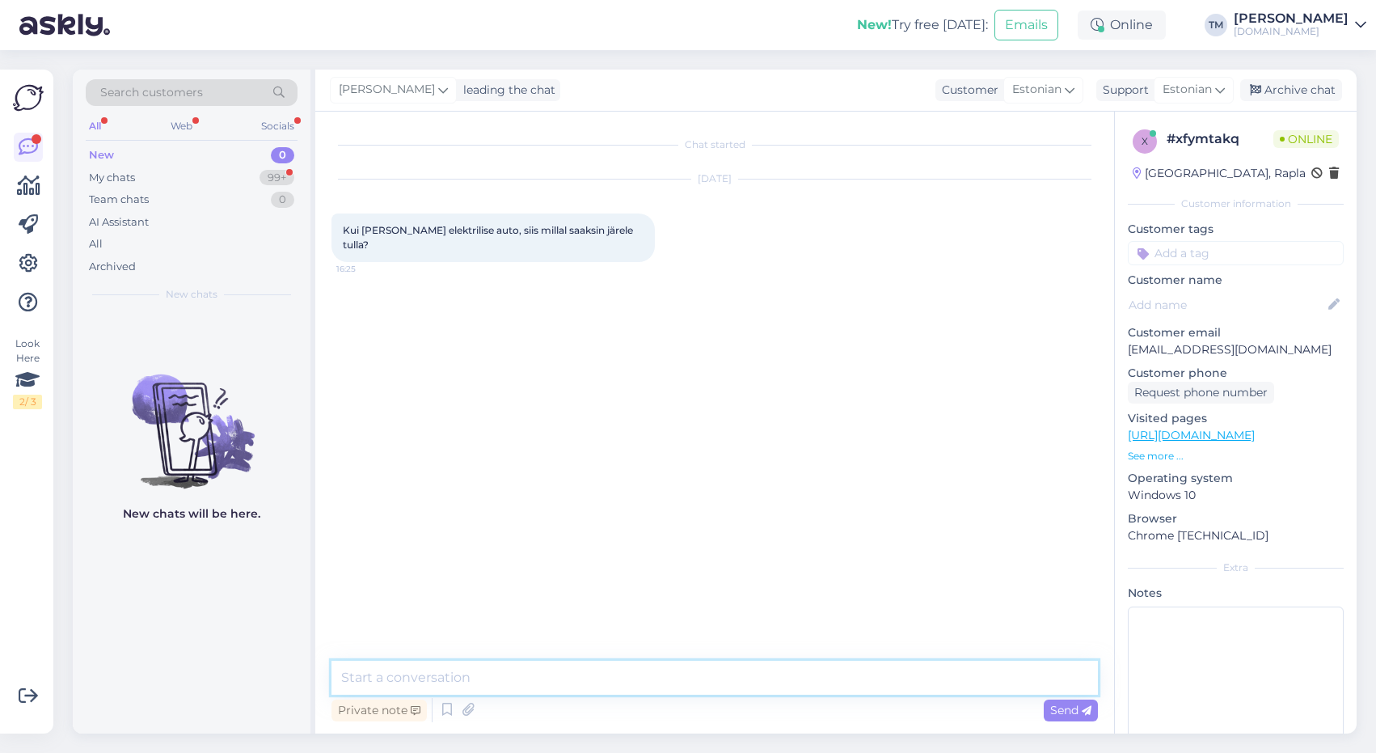
click at [721, 686] on textarea at bounding box center [715, 678] width 767 height 34
type textarea "Tere! Millist toodet silmas peate?"
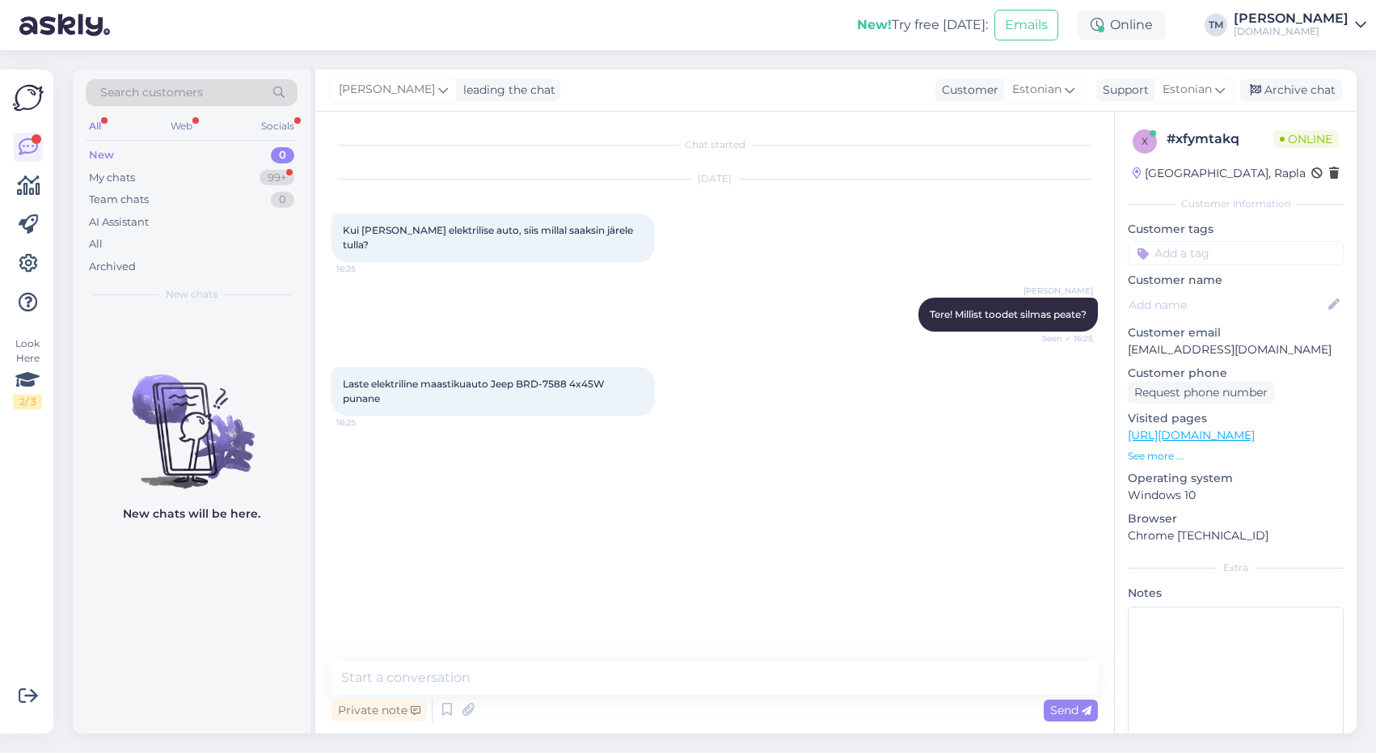
click at [1248, 435] on link "https://manguvaljakud.eu/maksmine/" at bounding box center [1191, 435] width 127 height 15
drag, startPoint x: 531, startPoint y: 380, endPoint x: 493, endPoint y: 363, distance: 41.6
click at [493, 367] on div "Laste elektriline maastikuauto Jeep BRD-7588 4x45W punane 16:25" at bounding box center [493, 391] width 323 height 49
copy span "Jeep BRD-7588 4x45W punane"
click at [457, 682] on textarea at bounding box center [715, 678] width 767 height 34
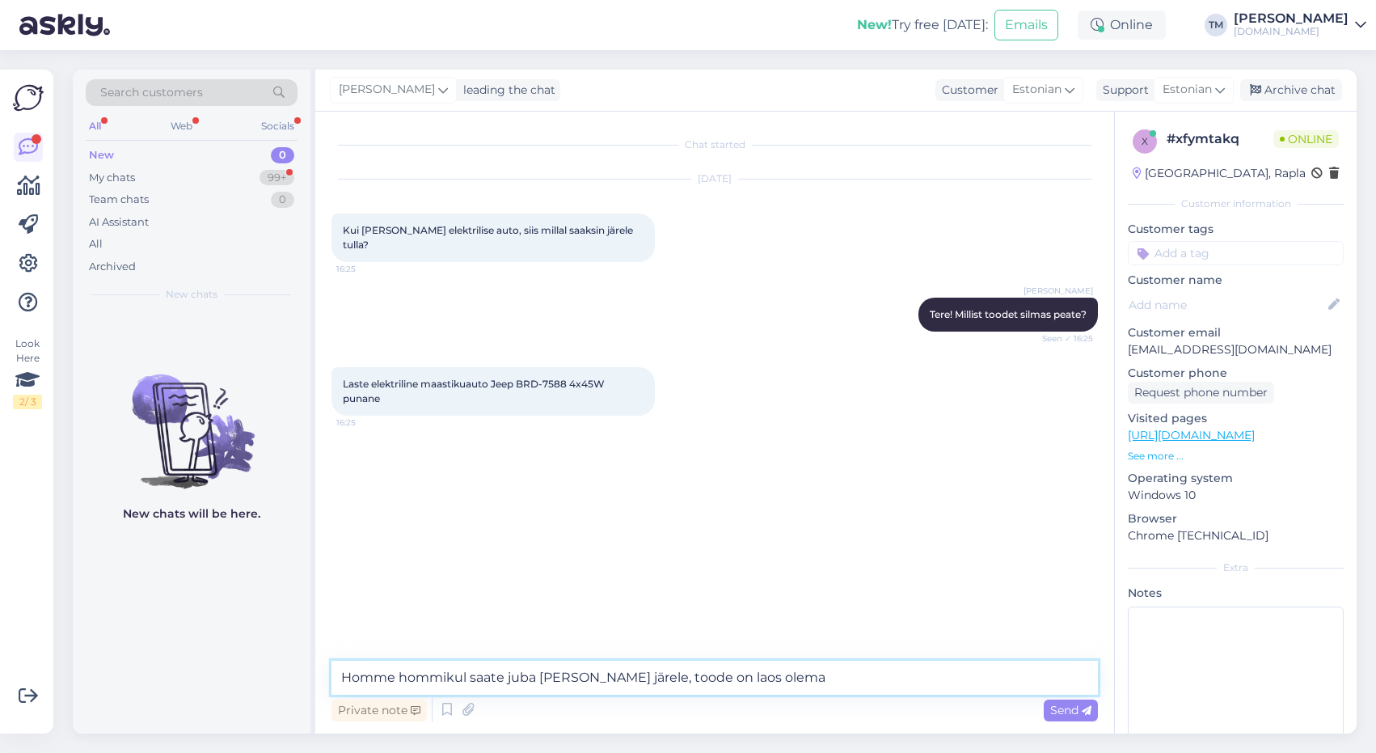
type textarea "Homme hommikul saate juba minna lattu järele, toode on laos olemas"
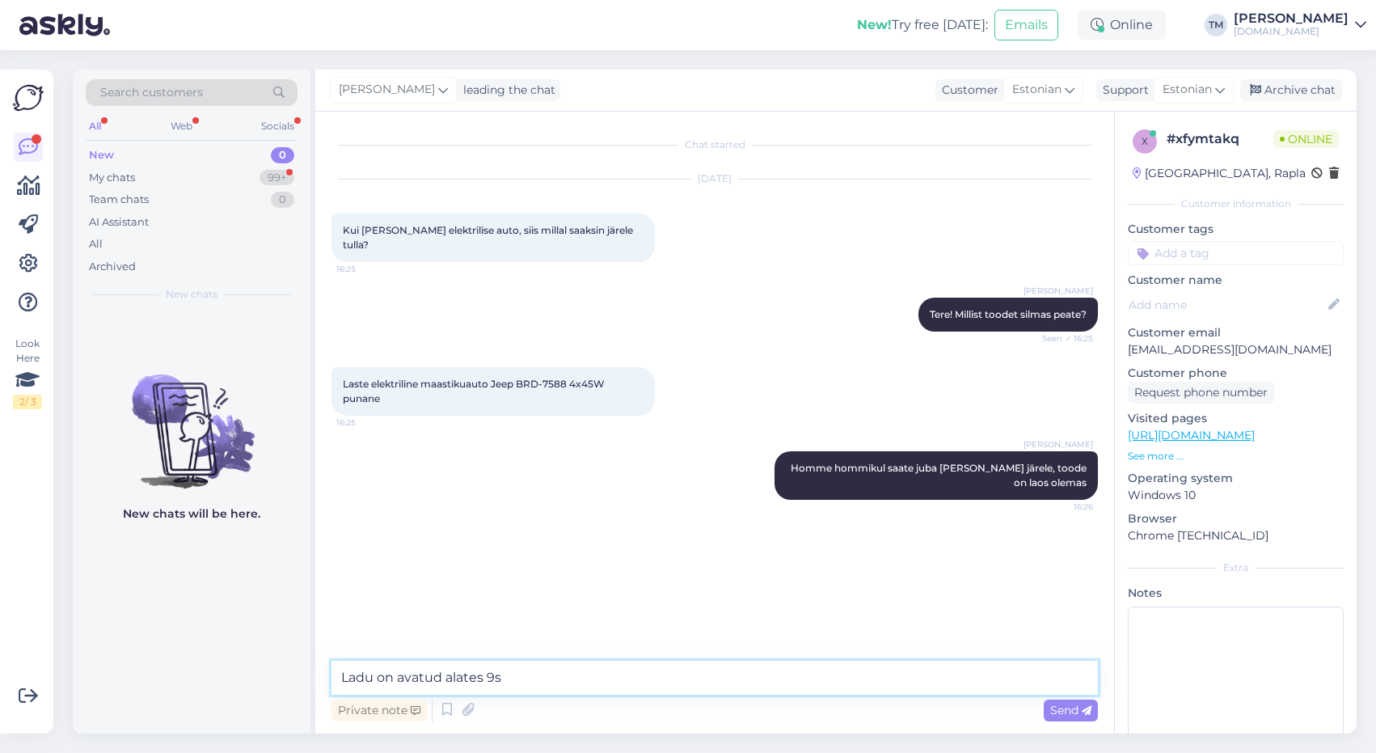
type textarea "Ladu on avatud alates 9st"
type textarea "Palun!"
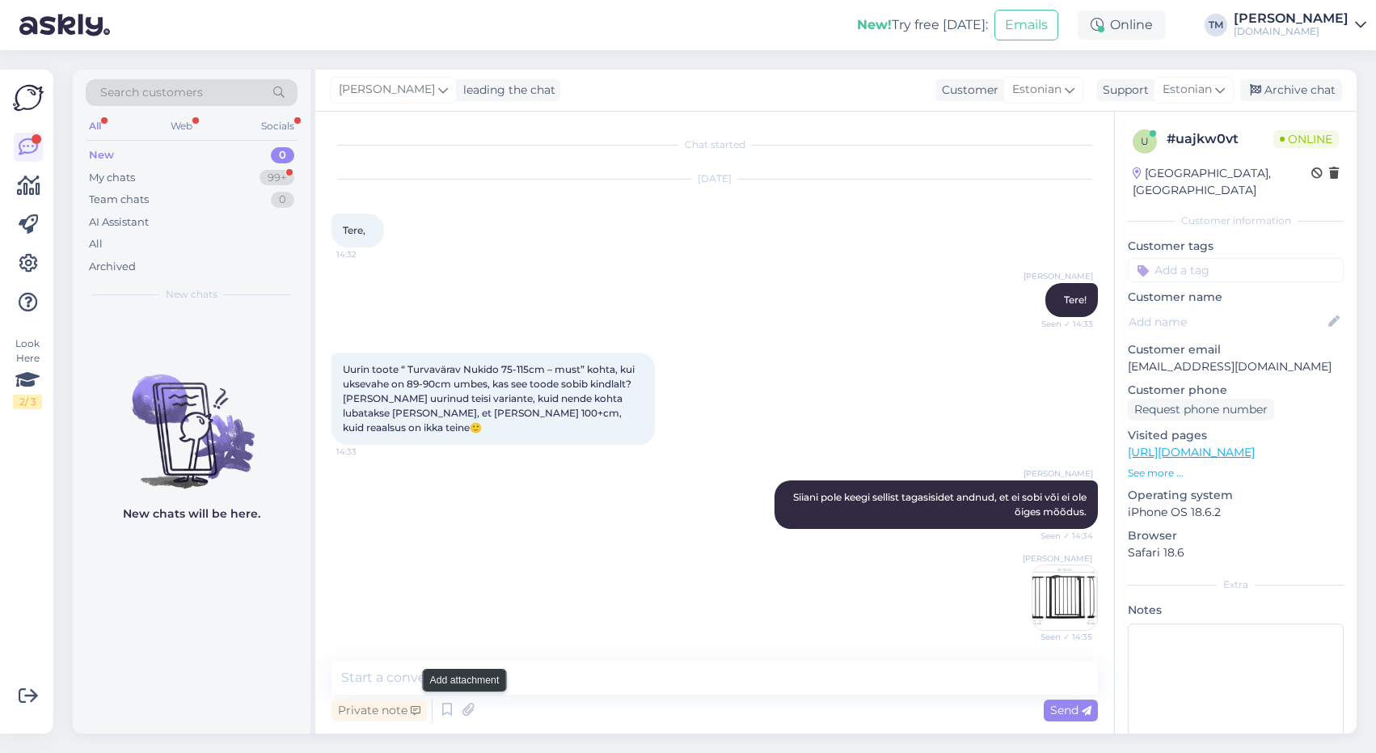
scroll to position [504, 0]
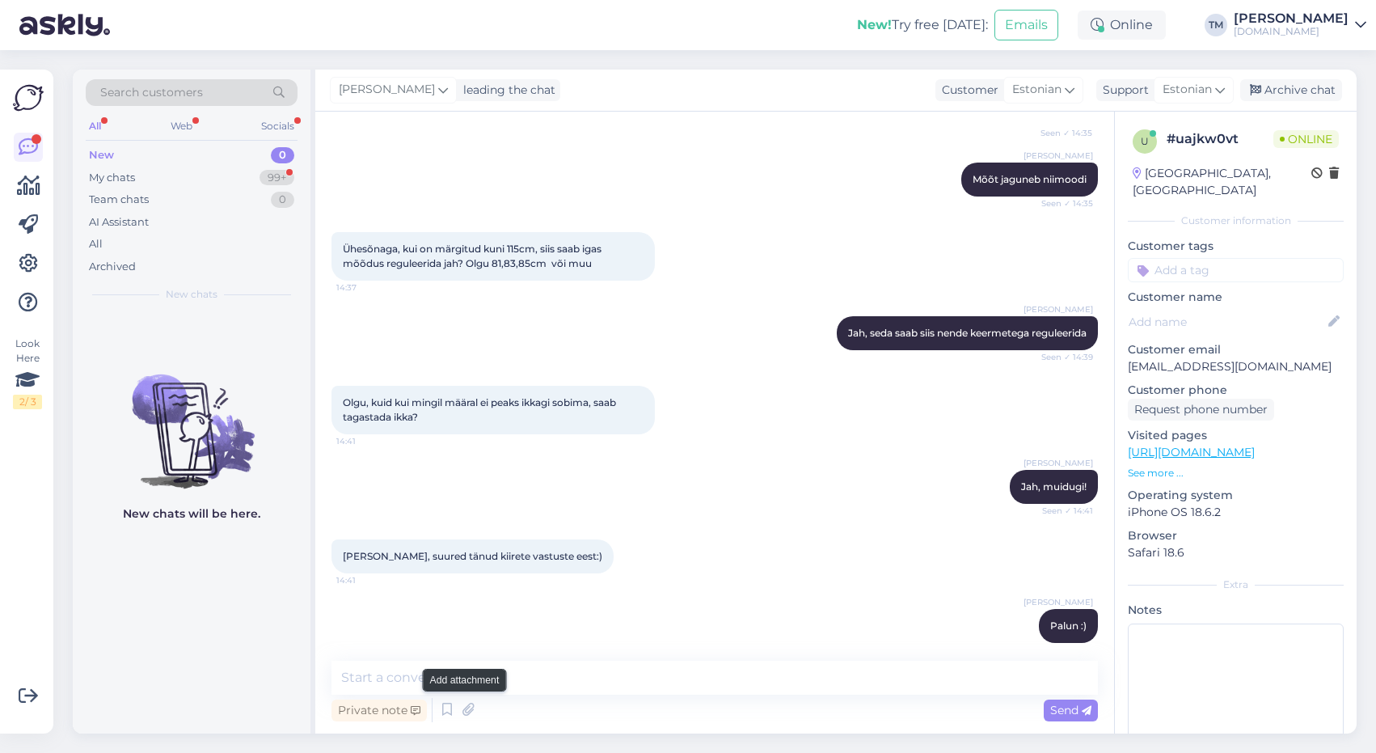
click at [452, 687] on textarea at bounding box center [715, 678] width 767 height 34
